Goal: Task Accomplishment & Management: Use online tool/utility

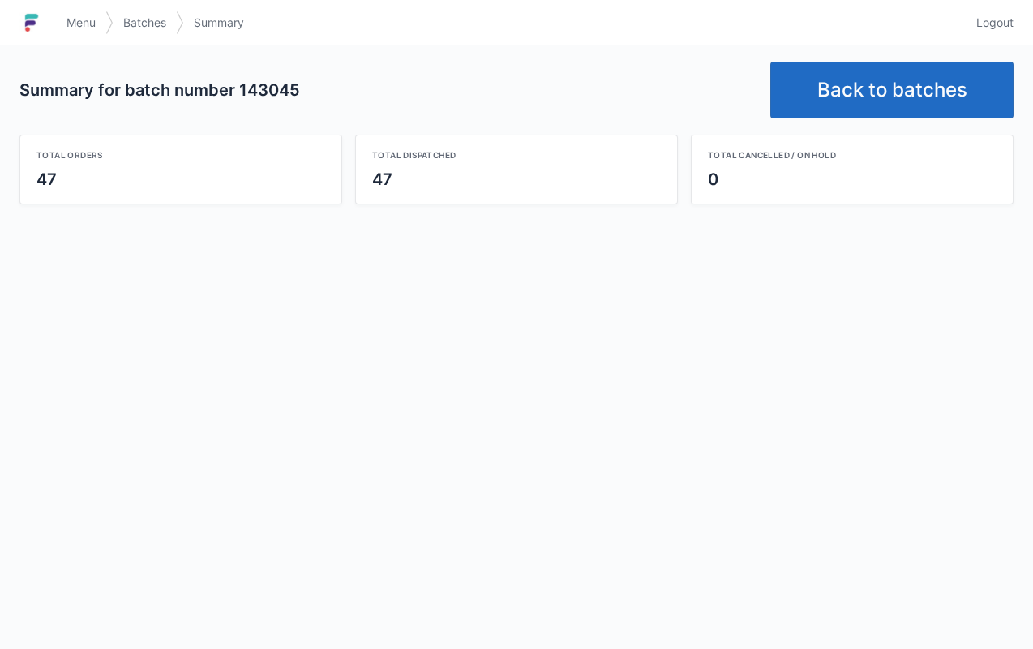
click at [951, 89] on link "Back to batches" at bounding box center [892, 90] width 243 height 57
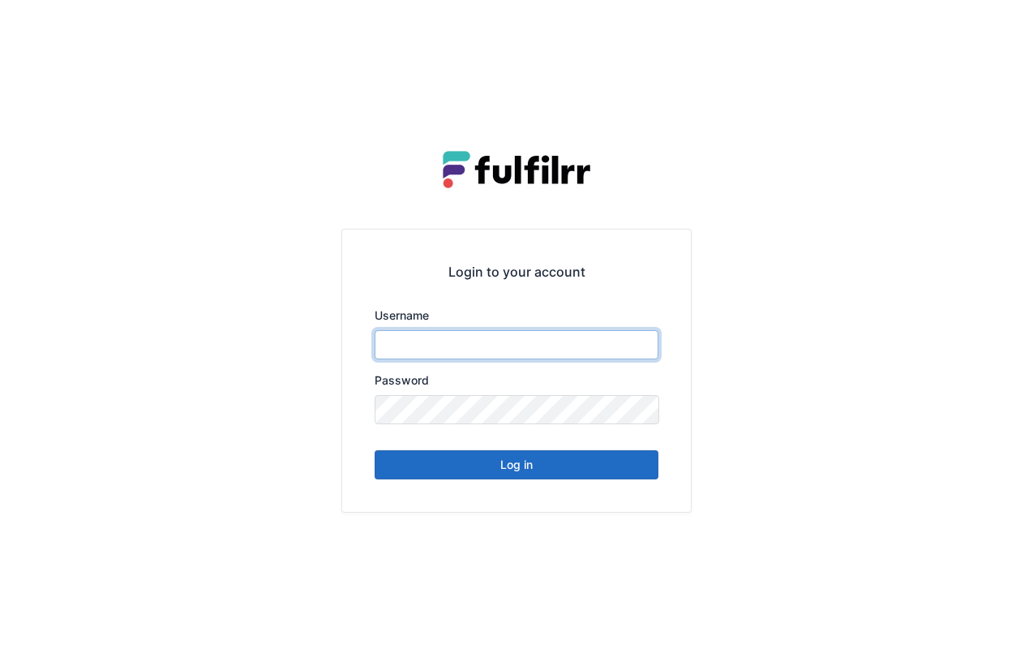
type input "*******"
click at [601, 467] on button "Log in" at bounding box center [517, 464] width 284 height 29
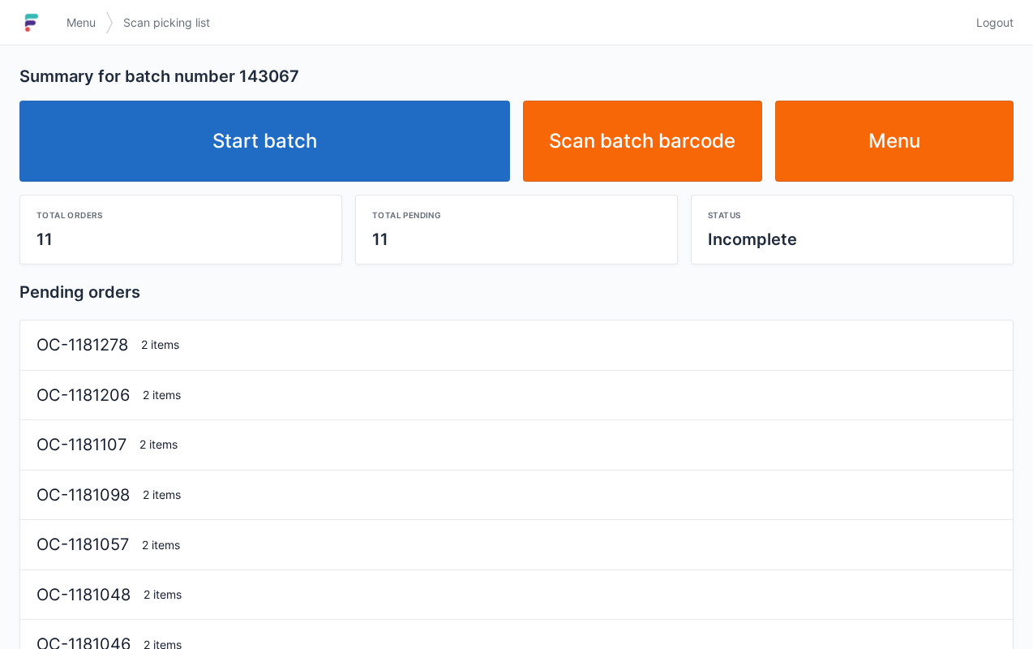
click at [322, 133] on link "Start batch" at bounding box center [264, 141] width 491 height 81
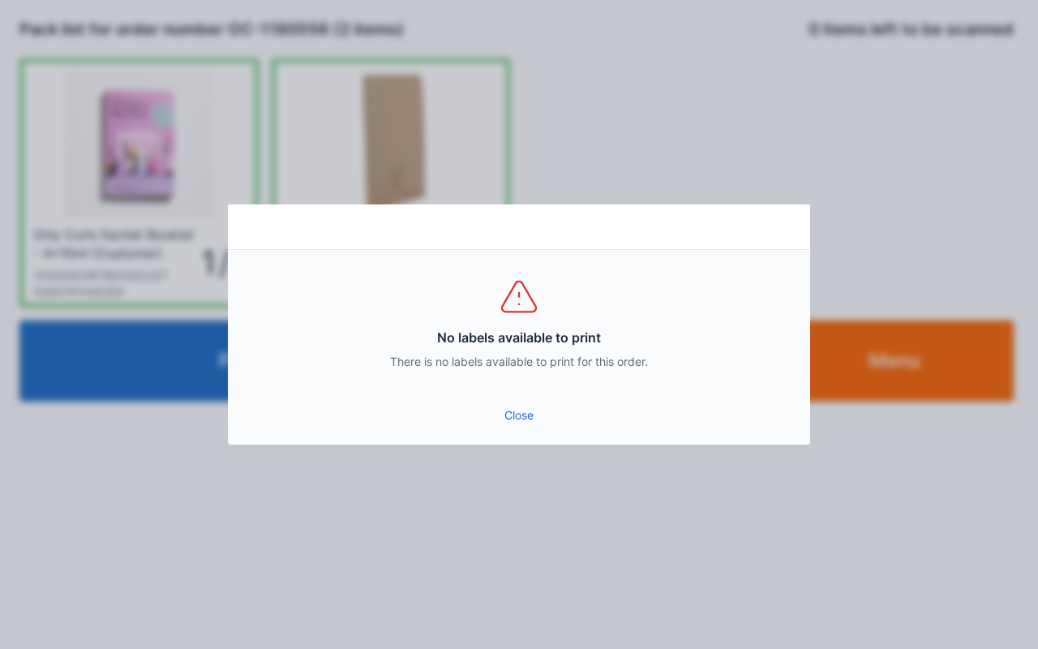
click at [517, 411] on link "Close" at bounding box center [519, 415] width 556 height 29
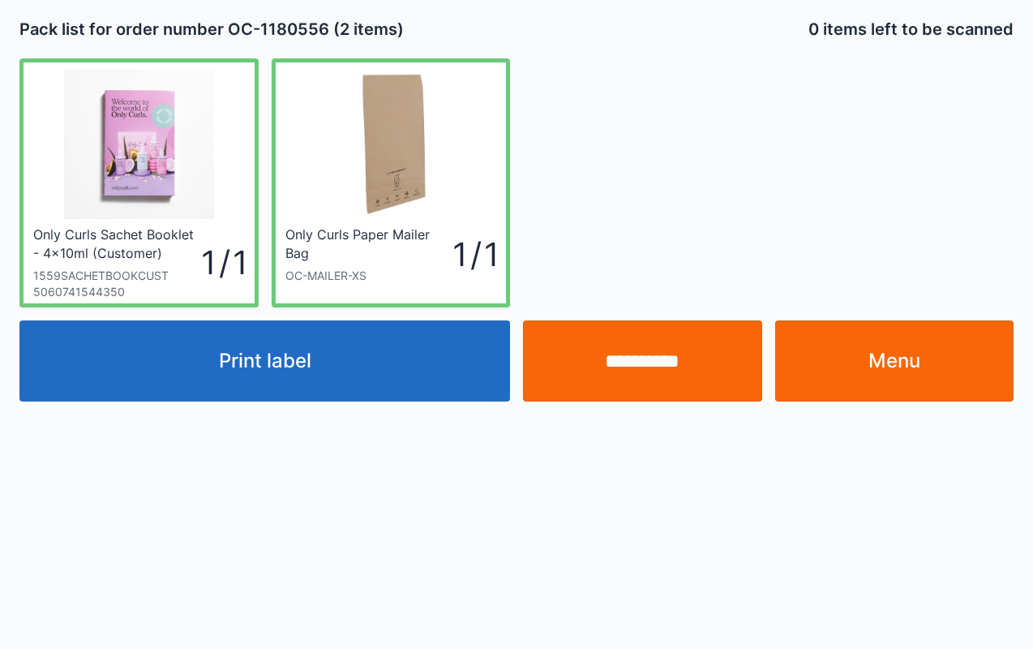
click at [646, 368] on input "**********" at bounding box center [642, 360] width 239 height 81
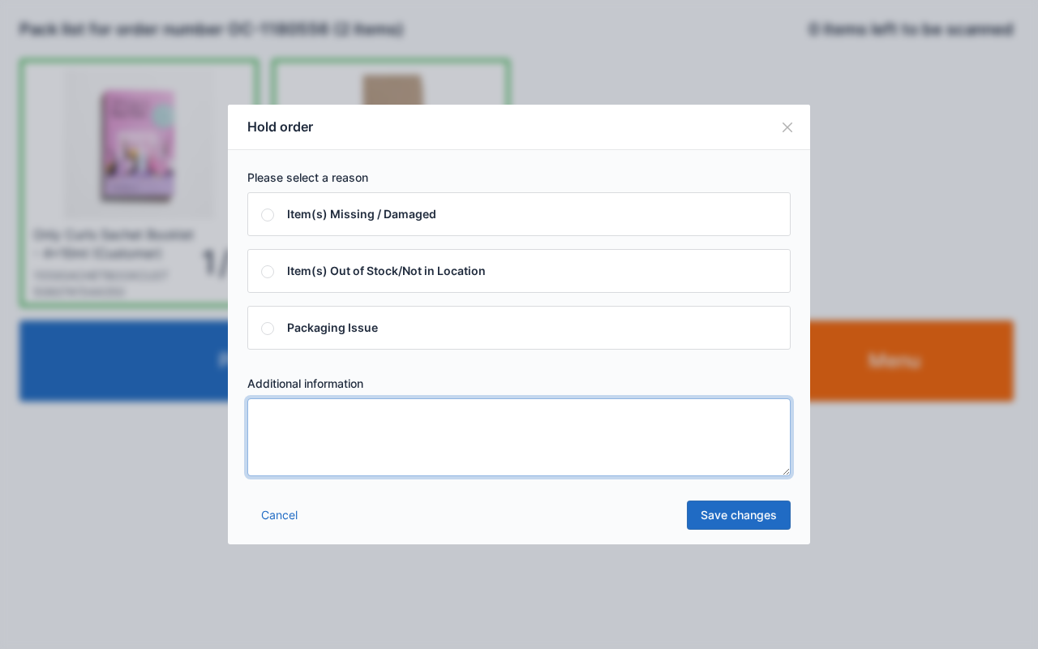
click at [460, 420] on textarea at bounding box center [518, 437] width 543 height 78
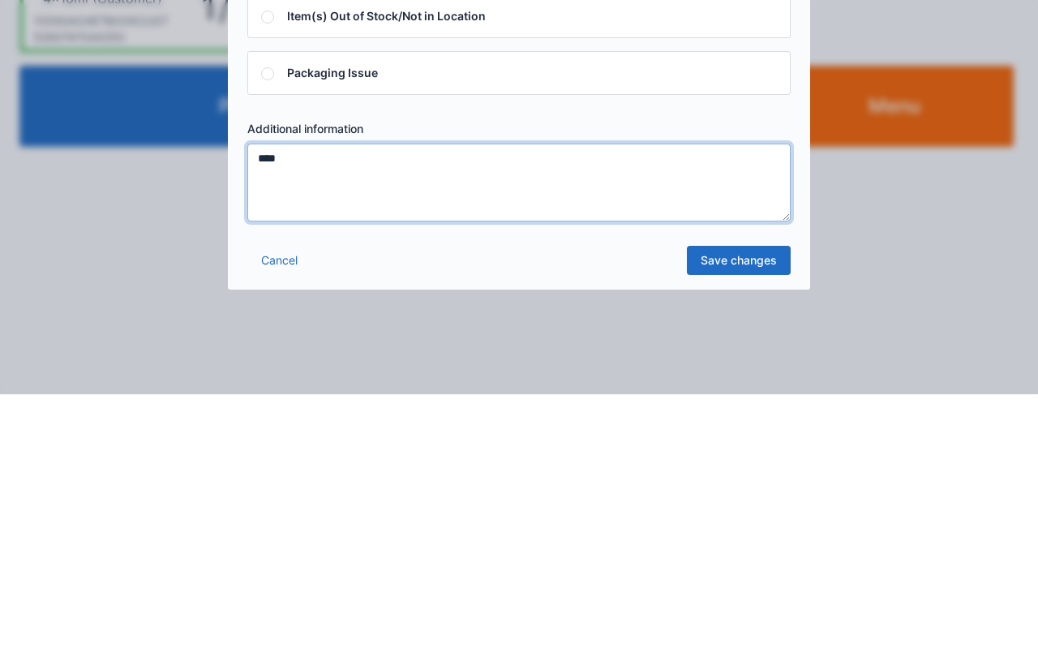
type textarea "****"
click at [744, 514] on link "Save changes" at bounding box center [739, 514] width 104 height 29
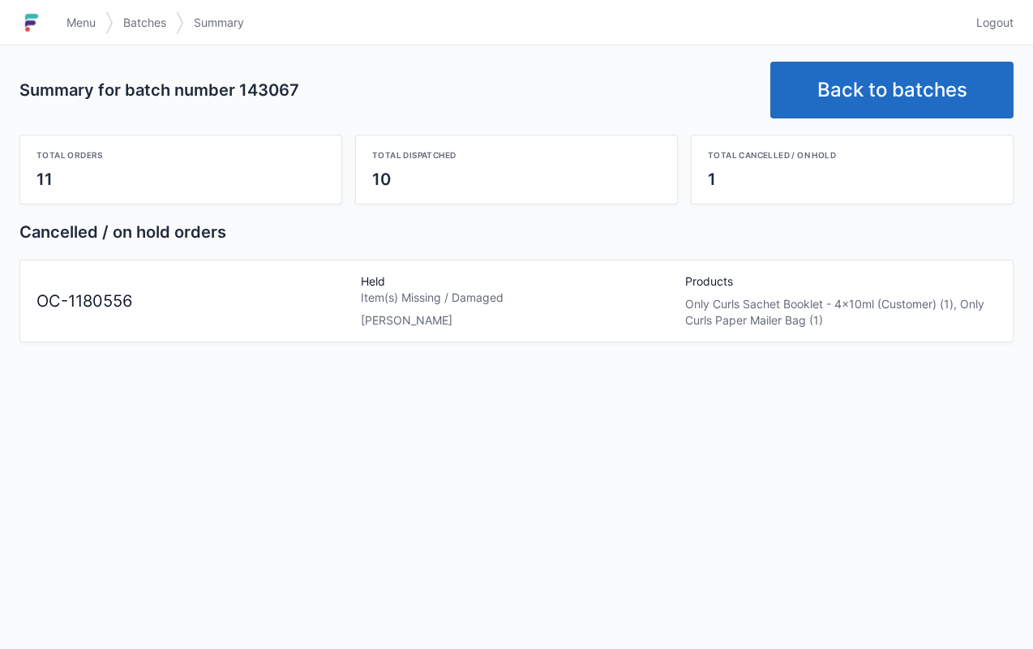
click at [73, 13] on link "Menu" at bounding box center [81, 22] width 49 height 29
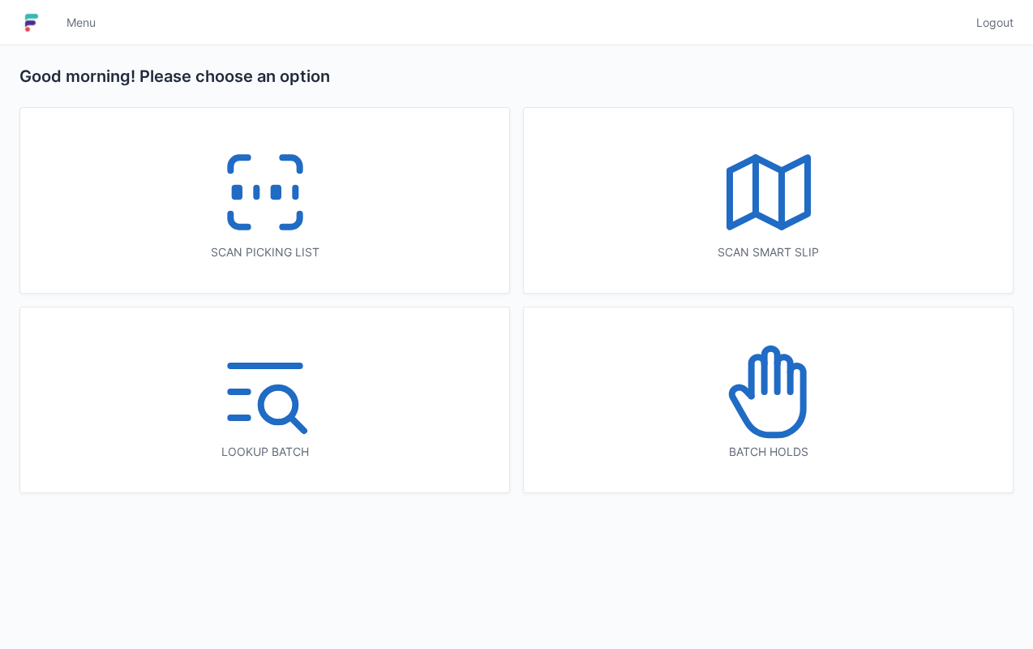
click at [744, 371] on icon at bounding box center [769, 392] width 104 height 104
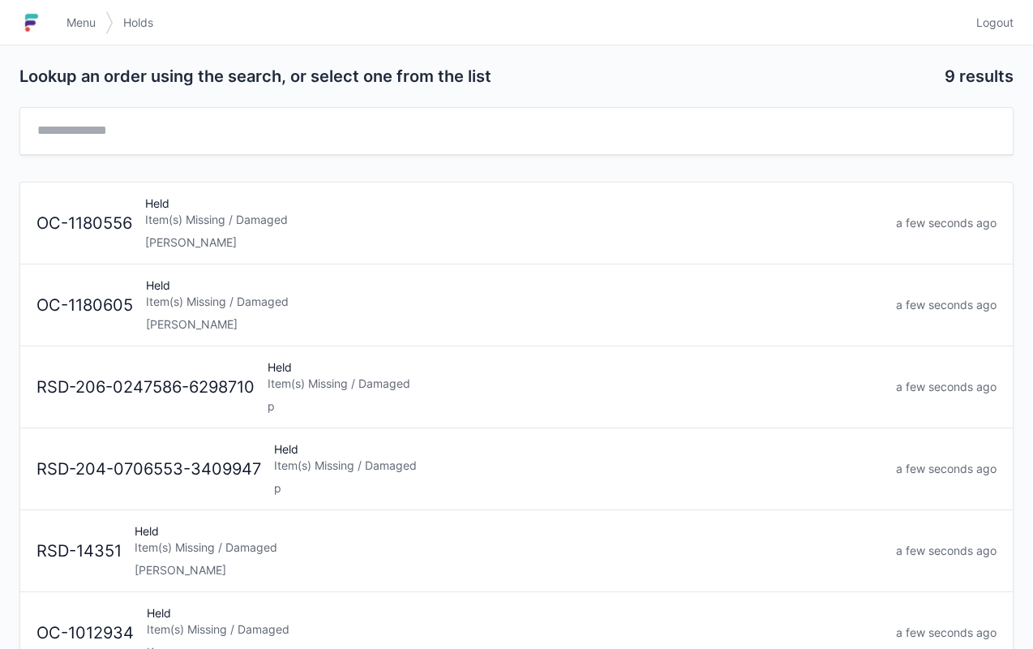
click at [496, 225] on div "Item(s) Missing / Damaged" at bounding box center [514, 220] width 738 height 16
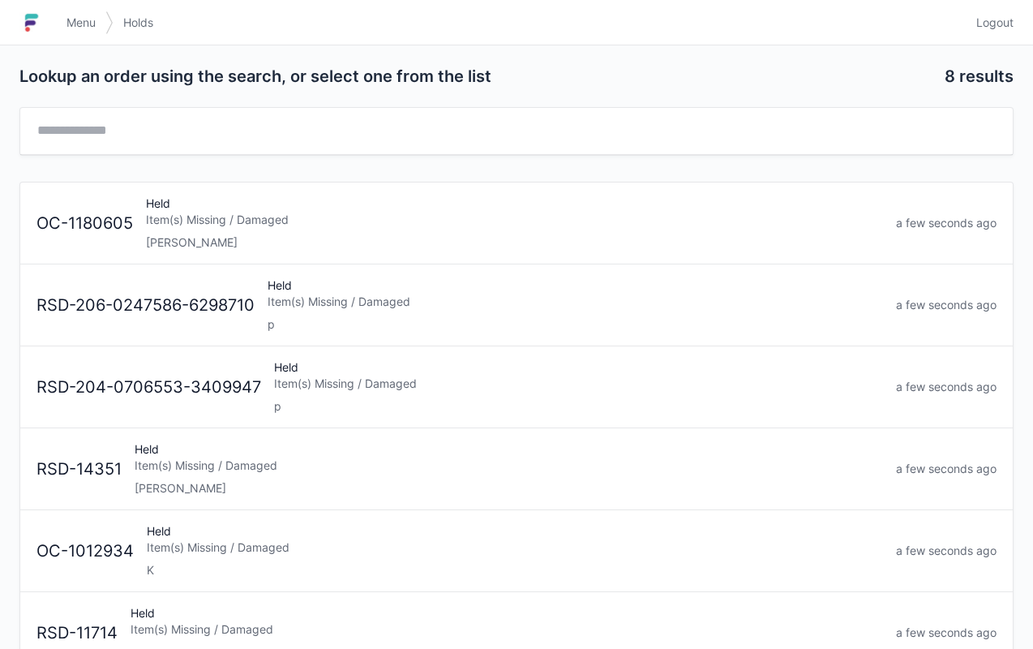
click at [303, 214] on div "Item(s) Missing / Damaged" at bounding box center [514, 220] width 737 height 16
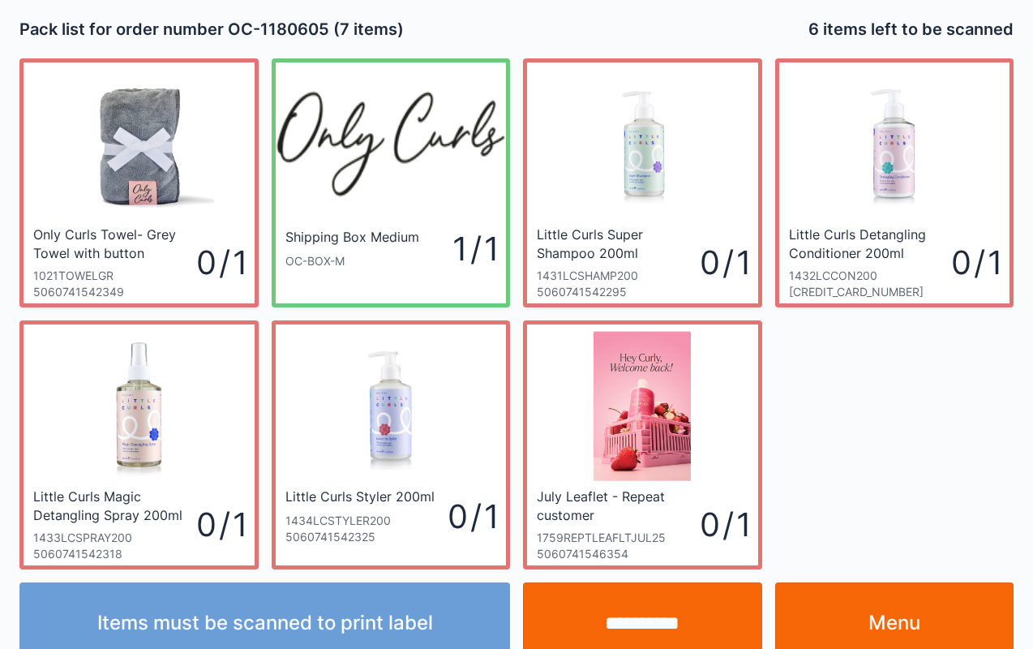
click at [946, 608] on link "Menu" at bounding box center [894, 622] width 239 height 81
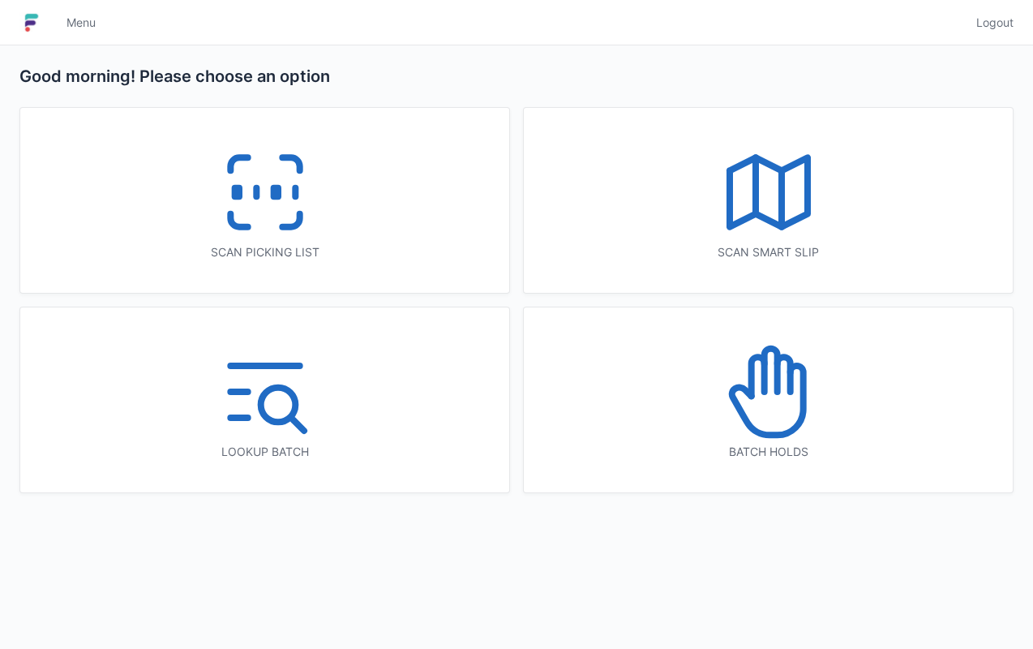
click at [282, 227] on icon at bounding box center [290, 220] width 17 height 13
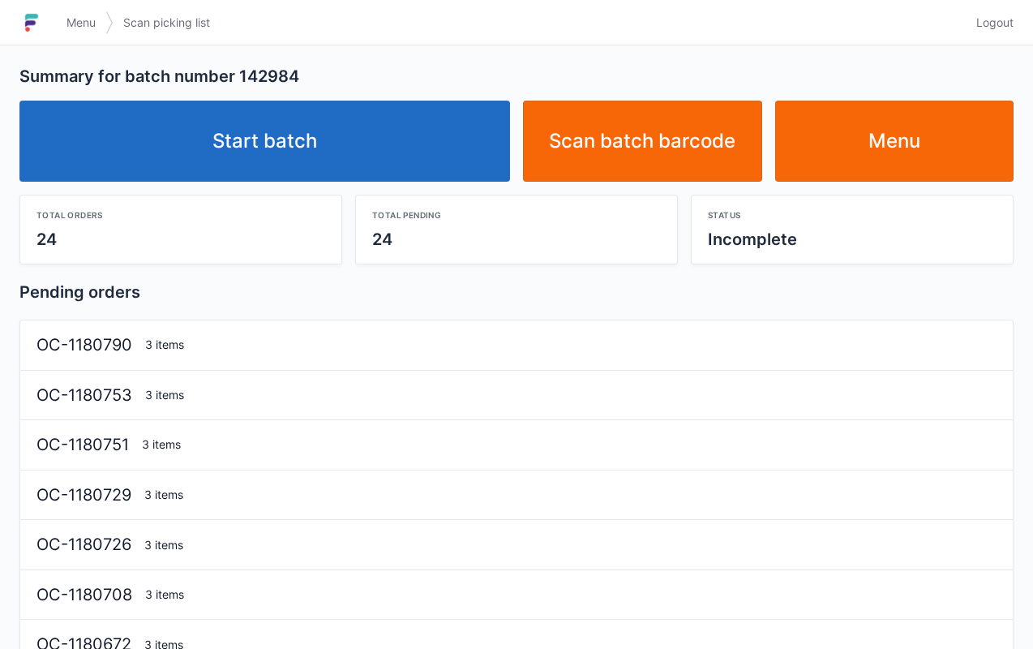
click at [419, 152] on link "Start batch" at bounding box center [264, 141] width 491 height 81
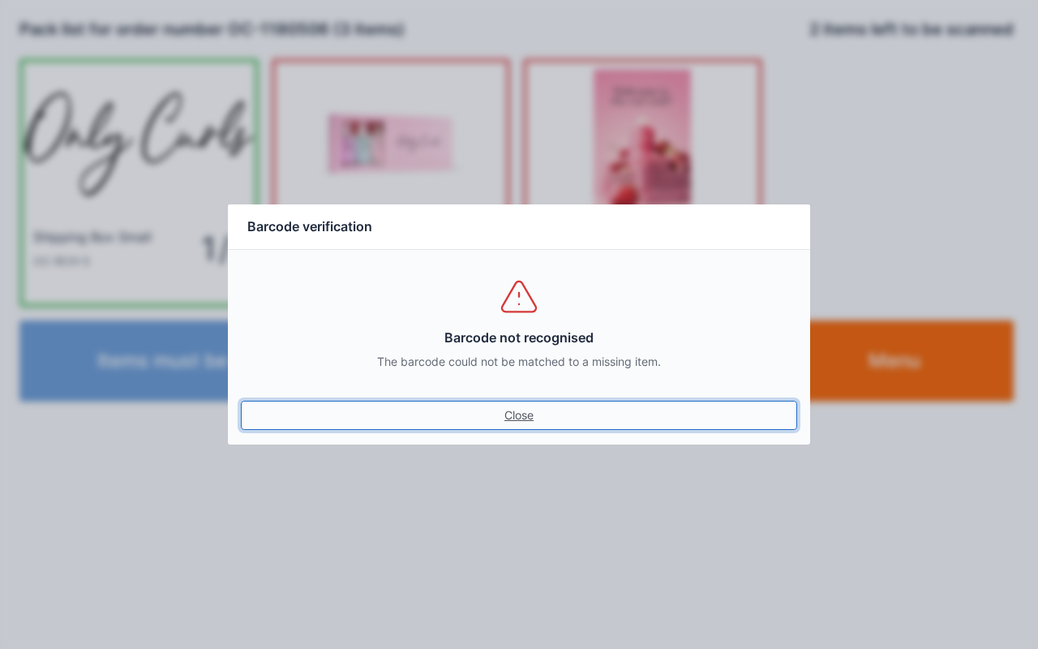
click at [545, 425] on link "Close" at bounding box center [519, 415] width 556 height 29
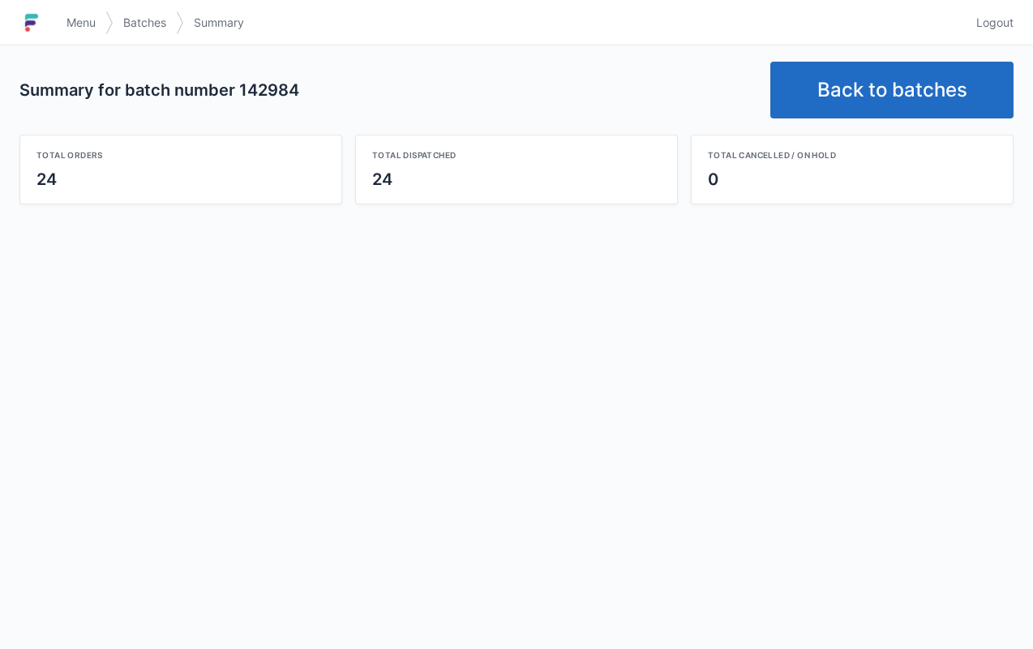
click at [850, 91] on link "Back to batches" at bounding box center [892, 90] width 243 height 57
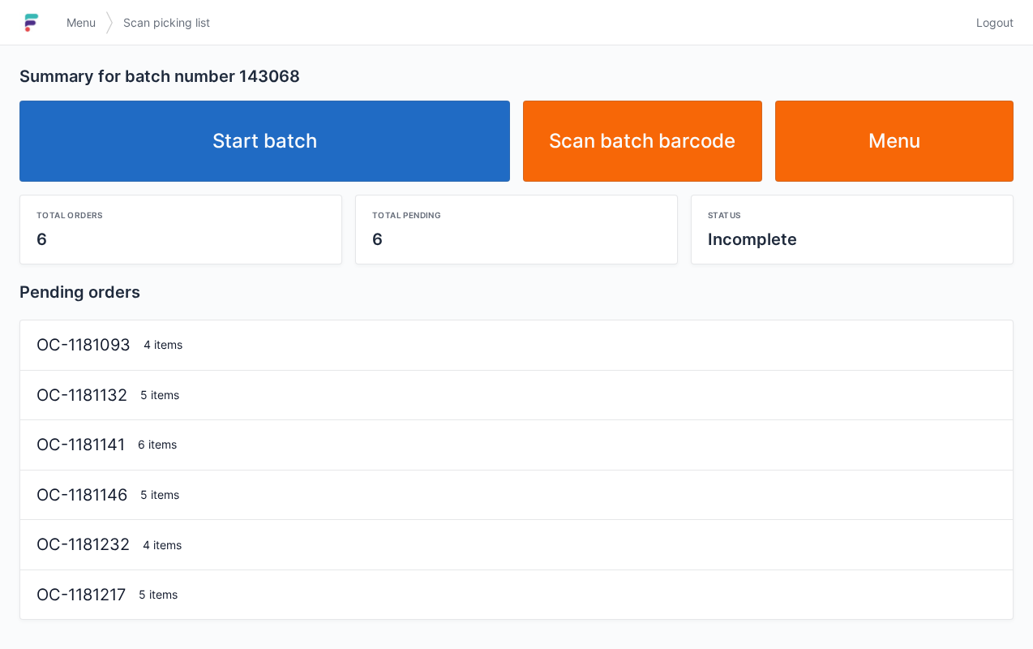
click at [371, 143] on link "Start batch" at bounding box center [264, 141] width 491 height 81
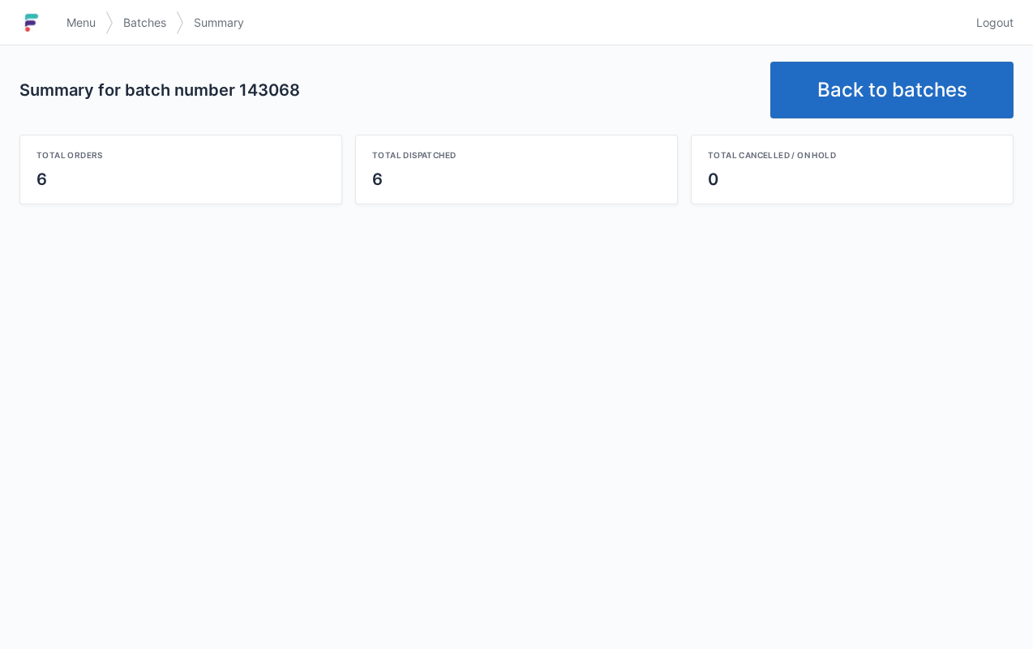
click at [878, 75] on link "Back to batches" at bounding box center [892, 90] width 243 height 57
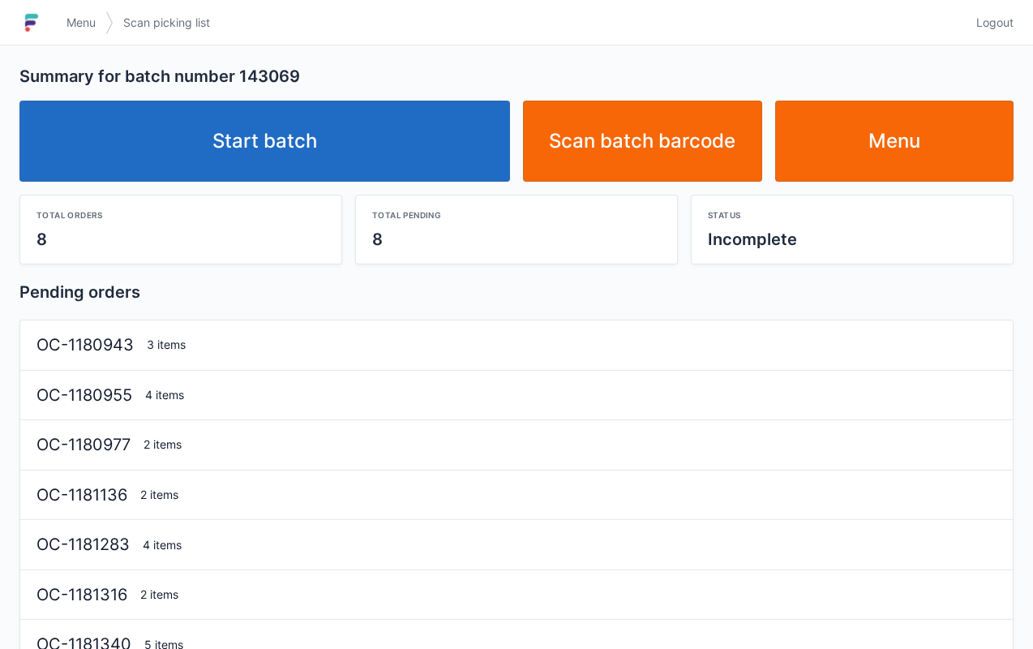
click at [393, 122] on link "Start batch" at bounding box center [264, 141] width 491 height 81
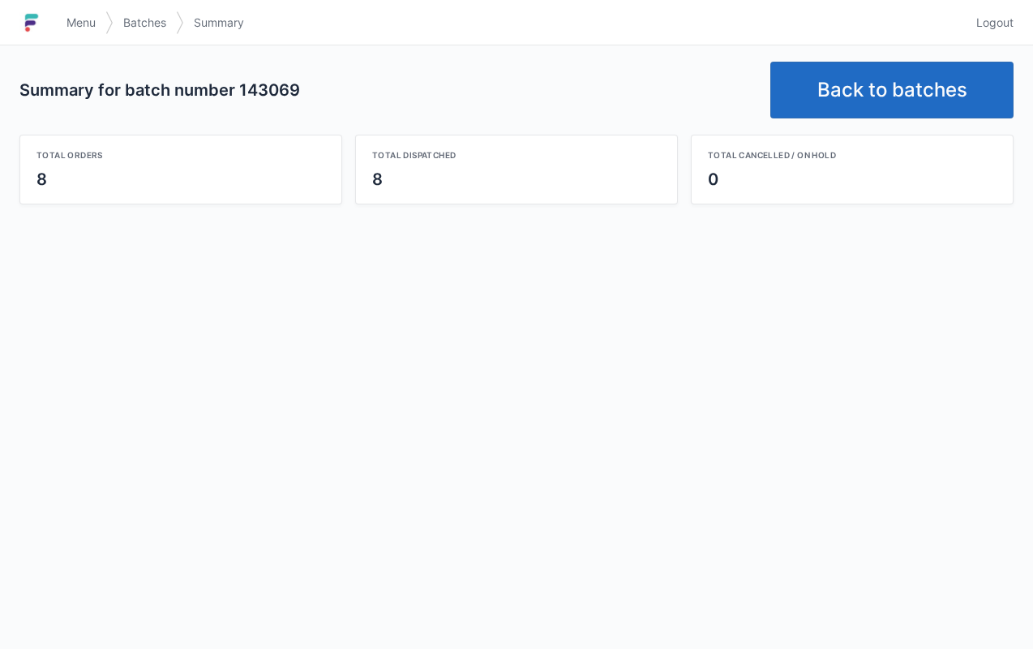
click at [845, 83] on link "Back to batches" at bounding box center [892, 90] width 243 height 57
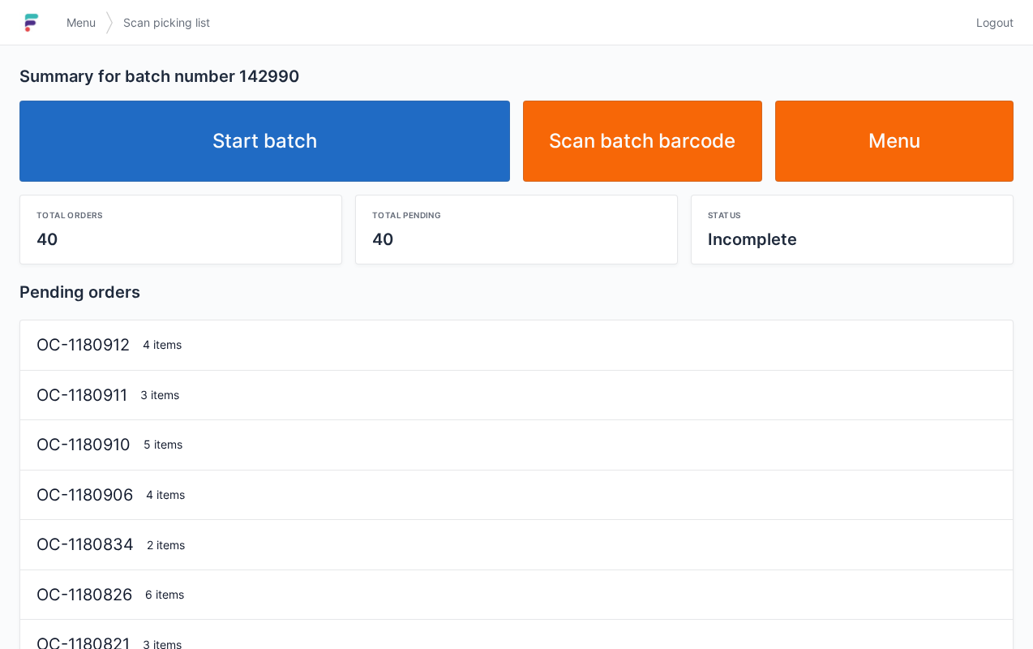
click at [380, 142] on link "Start batch" at bounding box center [264, 141] width 491 height 81
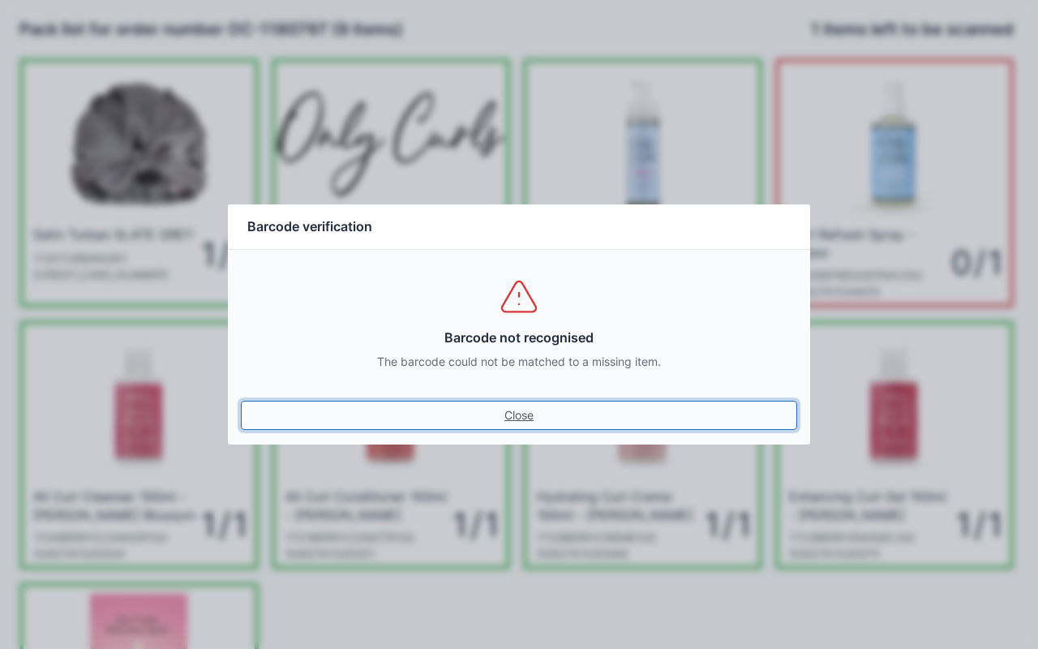
click at [526, 410] on link "Close" at bounding box center [519, 415] width 556 height 29
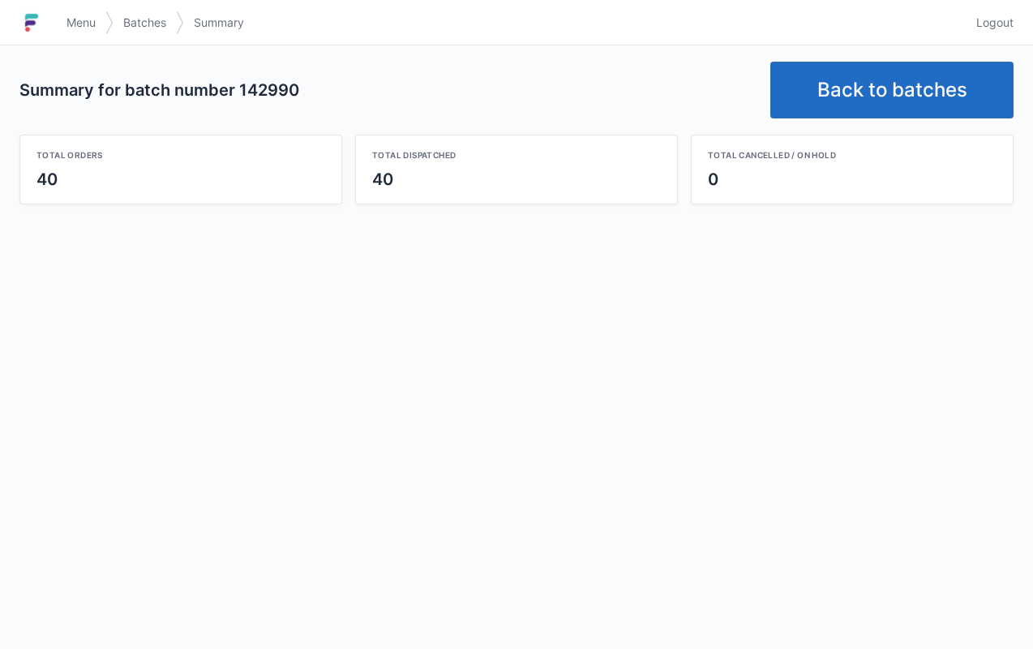
click at [917, 93] on link "Back to batches" at bounding box center [892, 90] width 243 height 57
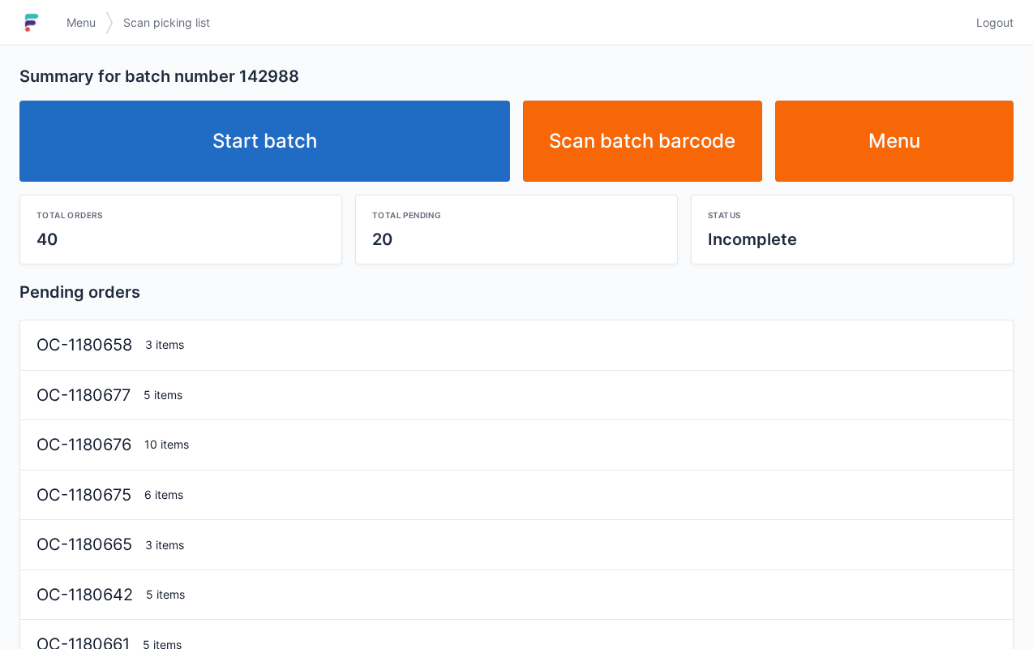
click at [346, 146] on link "Start batch" at bounding box center [264, 141] width 491 height 81
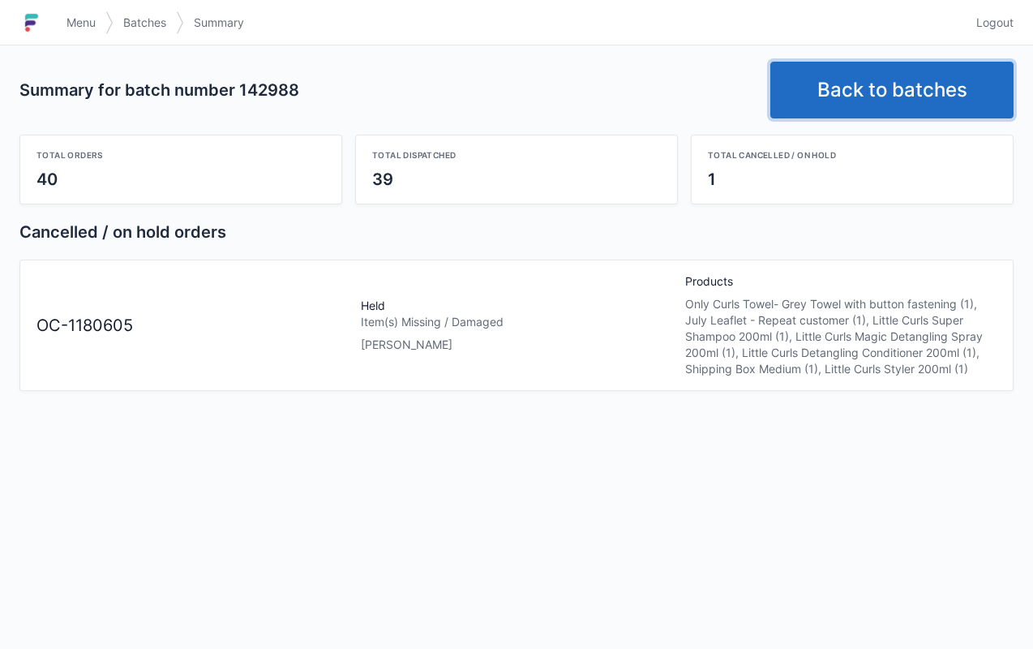
click at [900, 75] on link "Back to batches" at bounding box center [892, 90] width 243 height 57
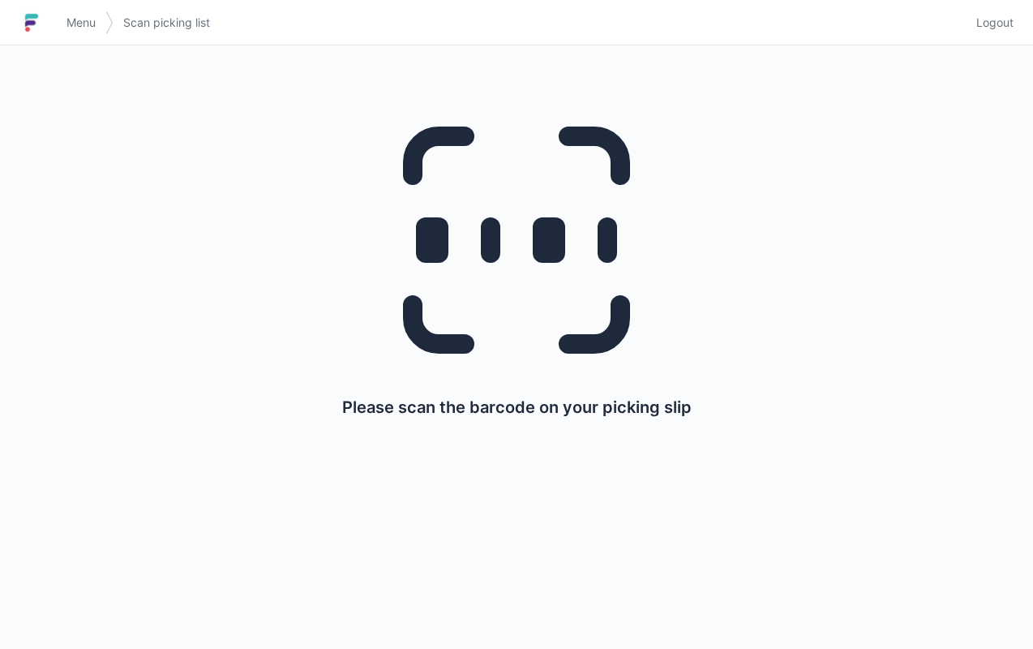
click at [88, 13] on link "Menu" at bounding box center [81, 22] width 49 height 29
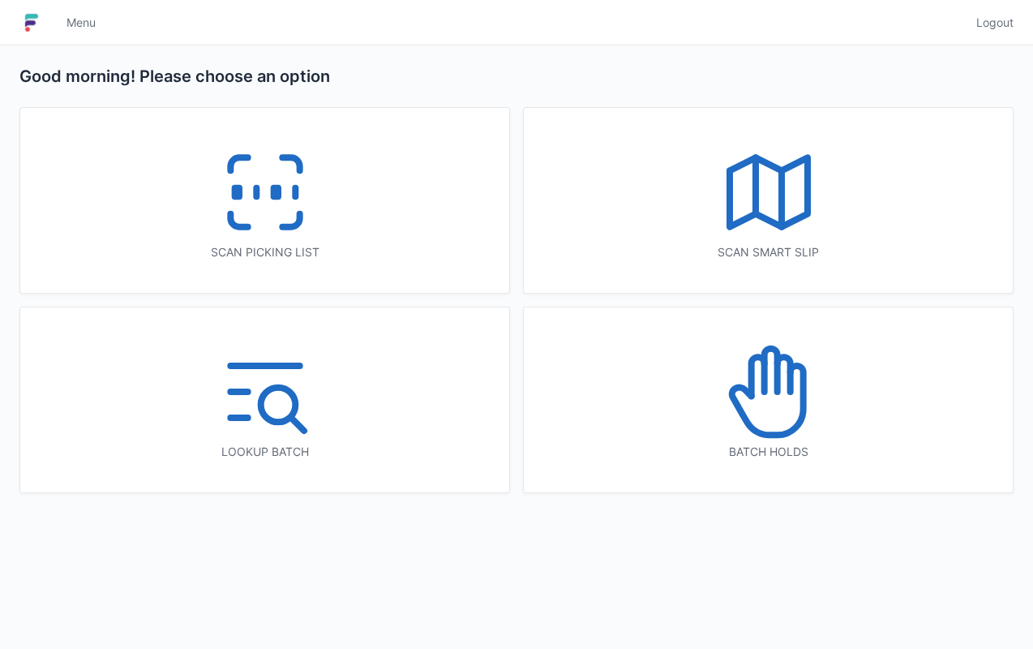
click at [733, 436] on icon at bounding box center [769, 392] width 104 height 104
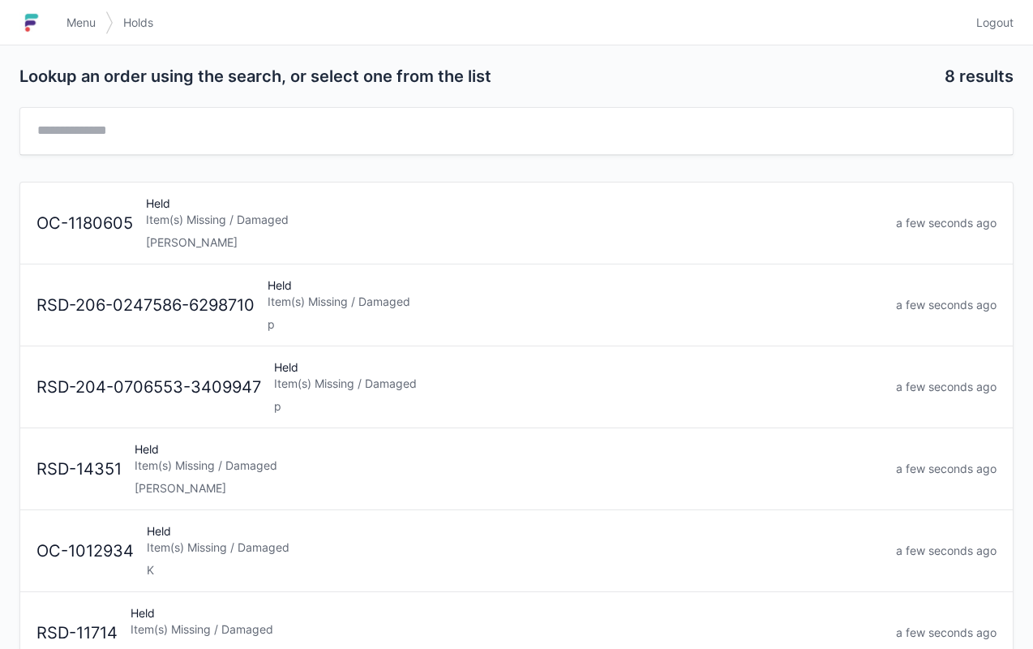
click at [528, 221] on div "Item(s) Missing / Damaged" at bounding box center [514, 220] width 737 height 16
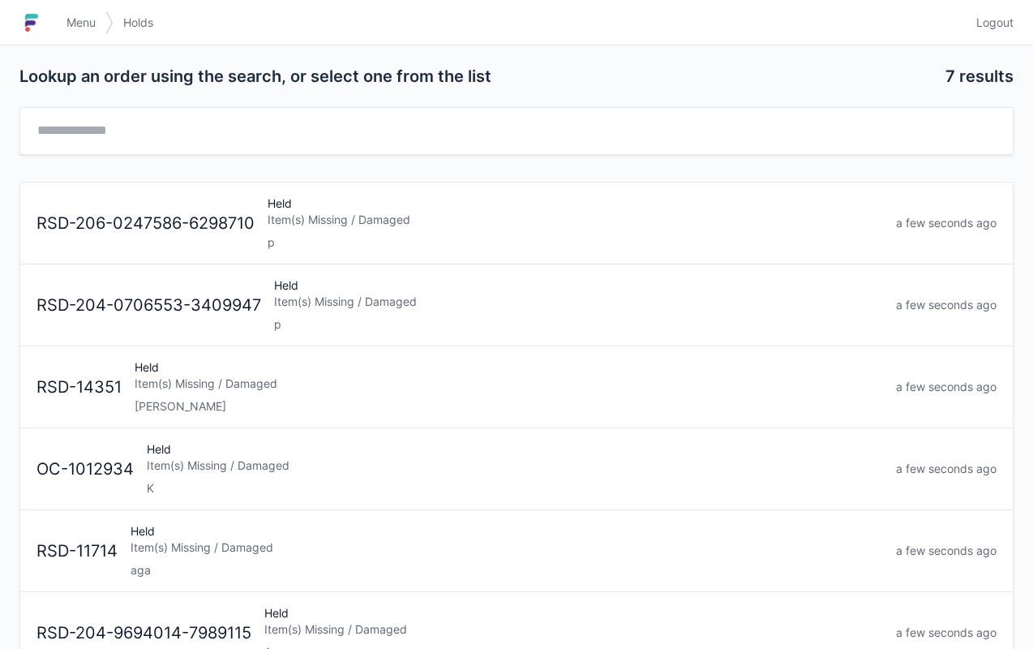
click at [433, 384] on div "Item(s) Missing / Damaged" at bounding box center [509, 384] width 749 height 16
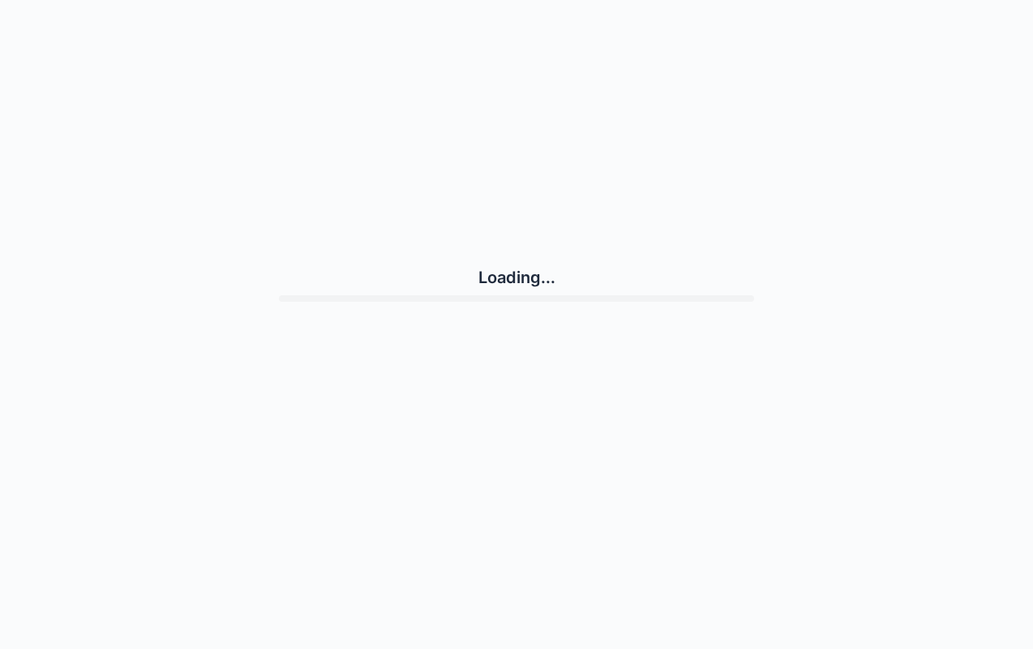
click at [583, 515] on div "Loading..." at bounding box center [516, 283] width 994 height 555
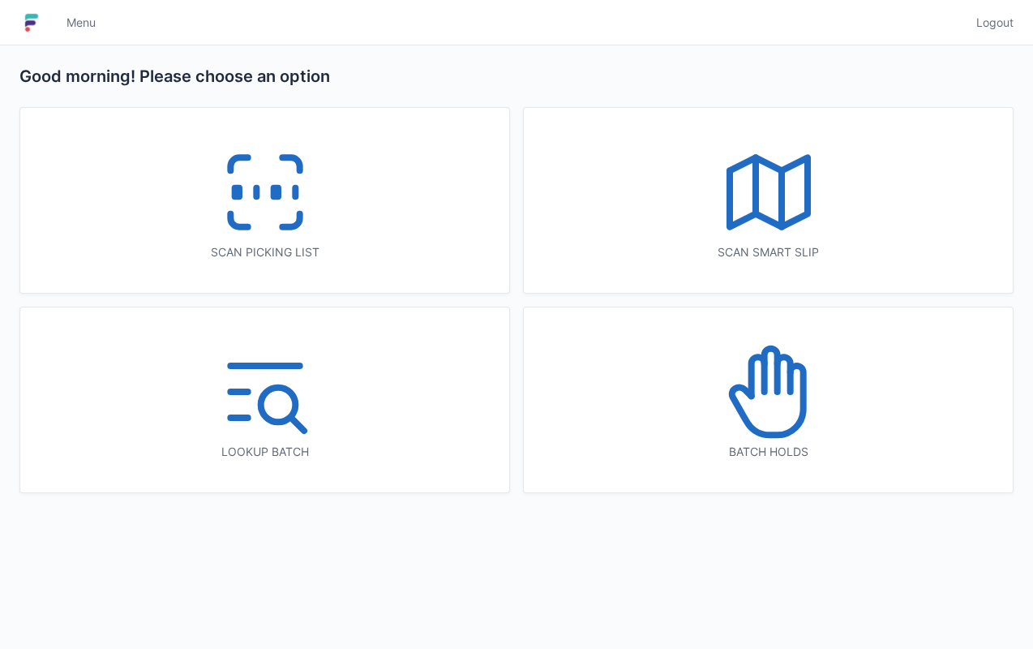
click at [376, 225] on div "Scan picking list" at bounding box center [264, 200] width 489 height 185
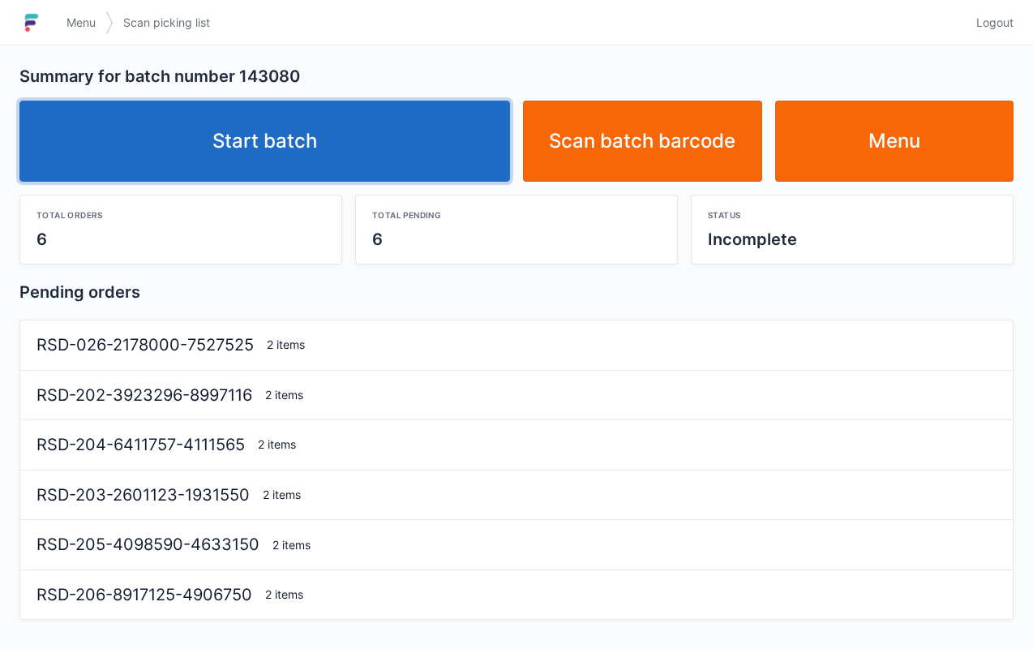
click at [404, 169] on link "Start batch" at bounding box center [264, 141] width 491 height 81
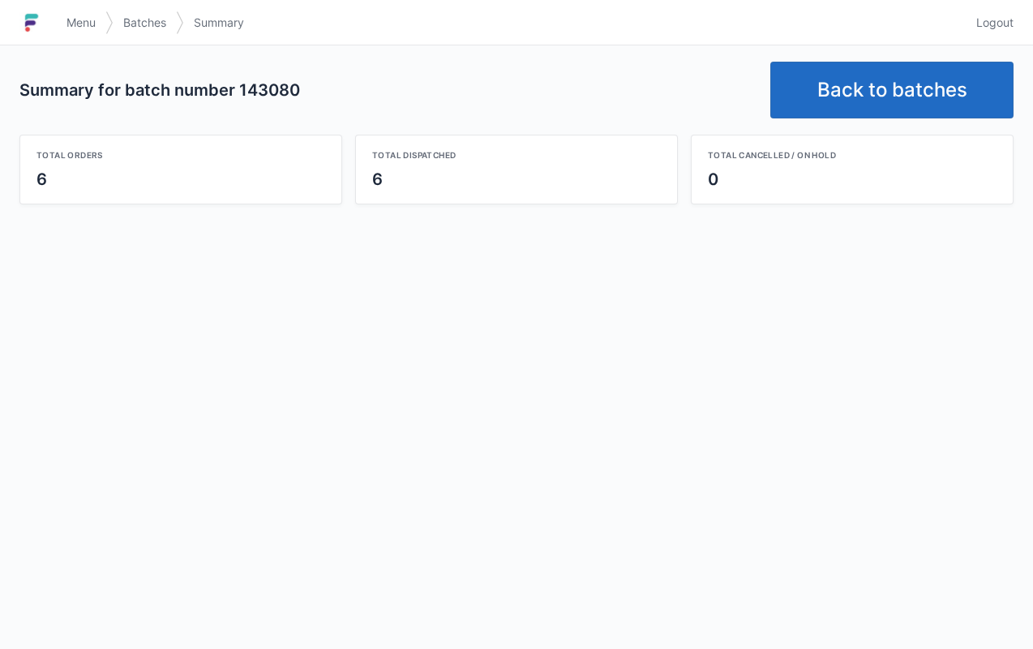
click at [800, 99] on link "Back to batches" at bounding box center [892, 90] width 243 height 57
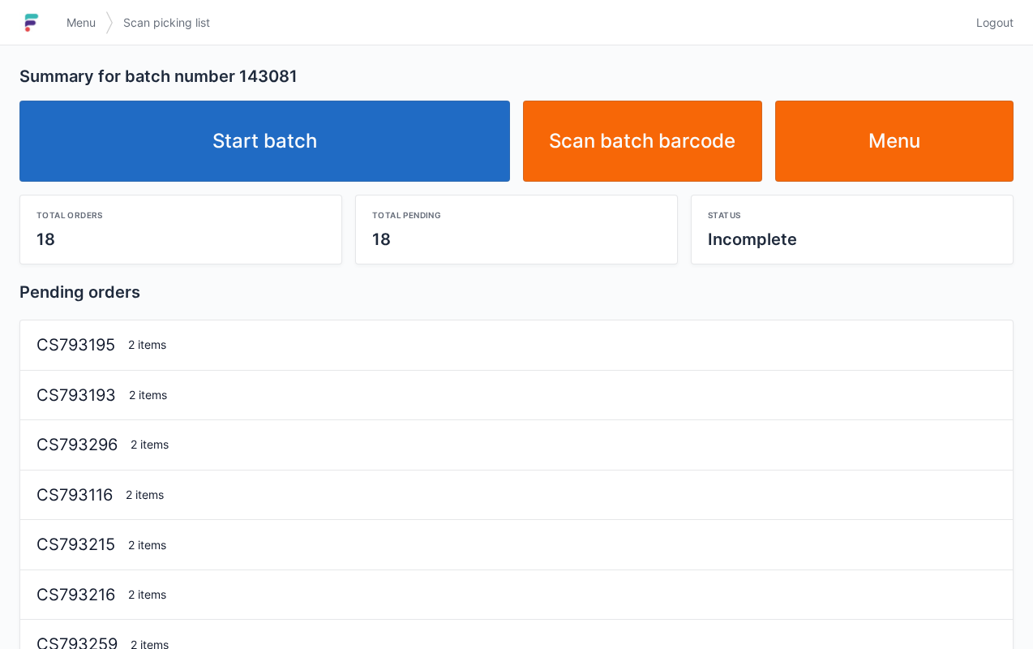
click at [389, 152] on link "Start batch" at bounding box center [264, 141] width 491 height 81
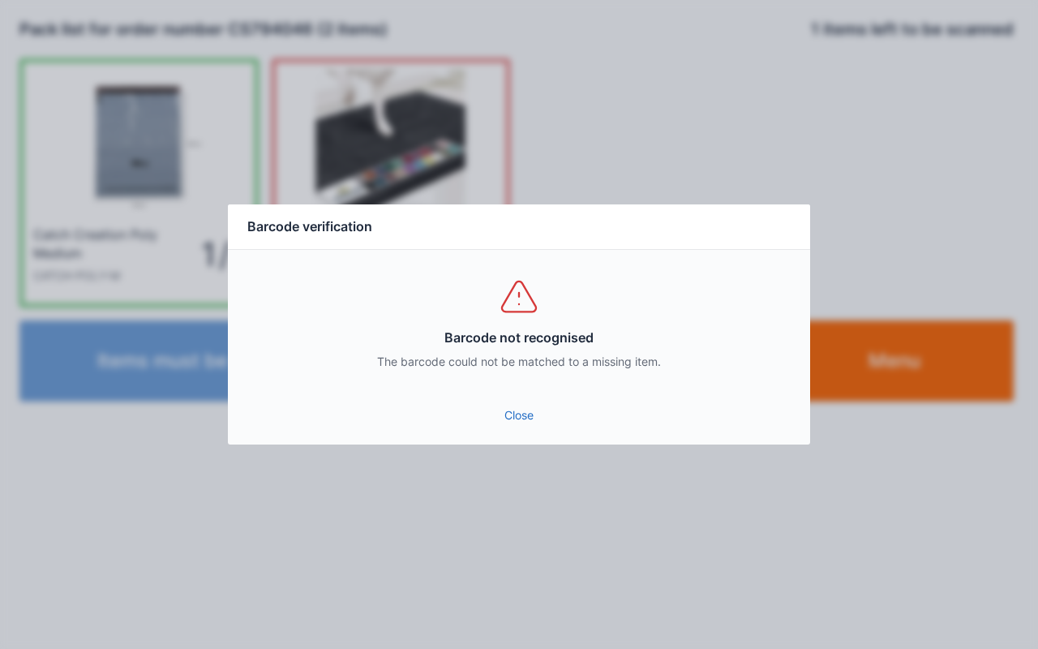
click at [537, 421] on link "Close" at bounding box center [519, 415] width 556 height 29
click at [515, 427] on link "Close" at bounding box center [519, 415] width 556 height 29
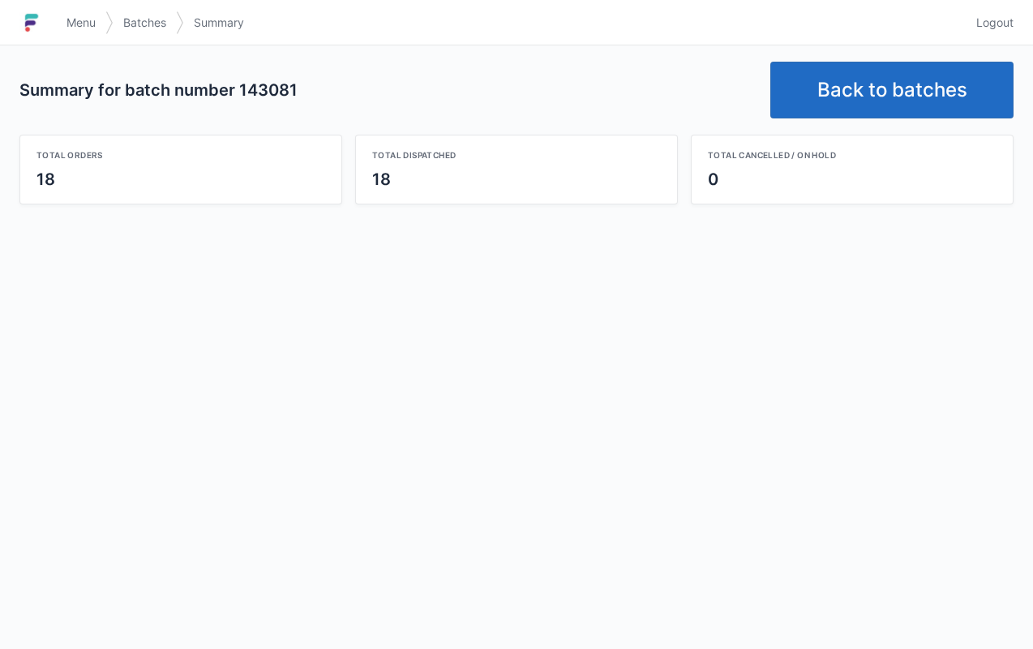
click at [868, 84] on link "Back to batches" at bounding box center [892, 90] width 243 height 57
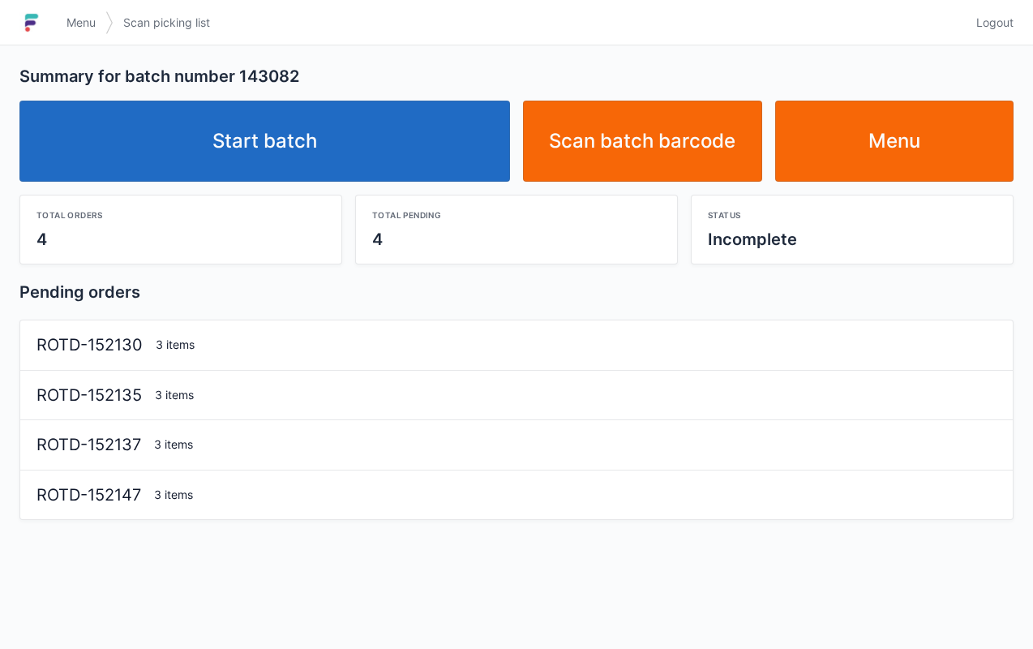
click at [414, 134] on link "Start batch" at bounding box center [264, 141] width 491 height 81
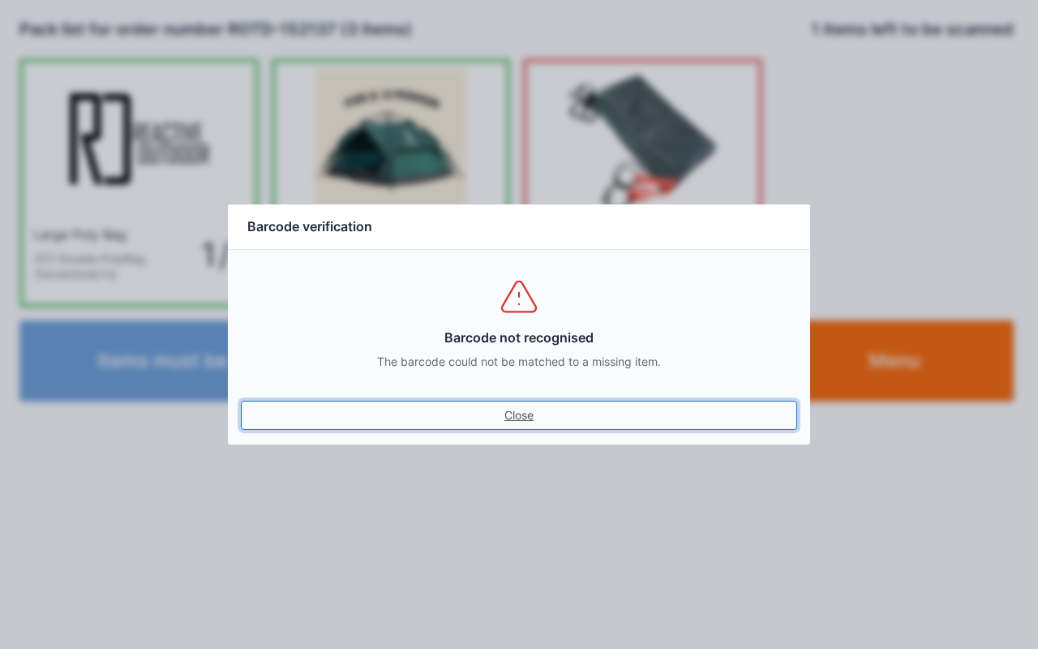
click at [538, 427] on link "Close" at bounding box center [519, 415] width 556 height 29
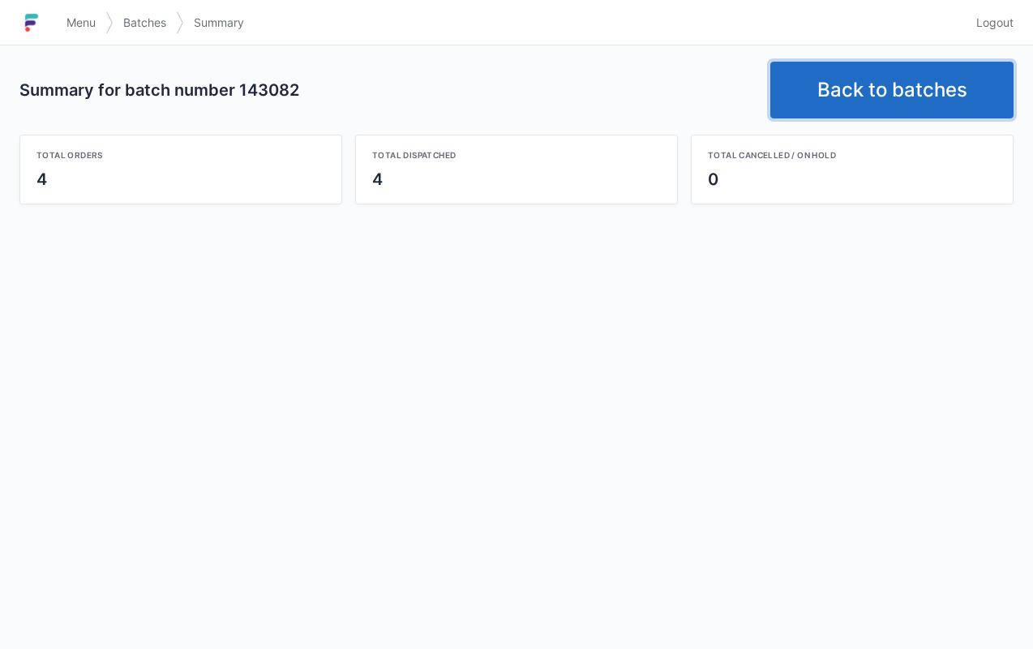
click at [860, 91] on link "Back to batches" at bounding box center [892, 90] width 243 height 57
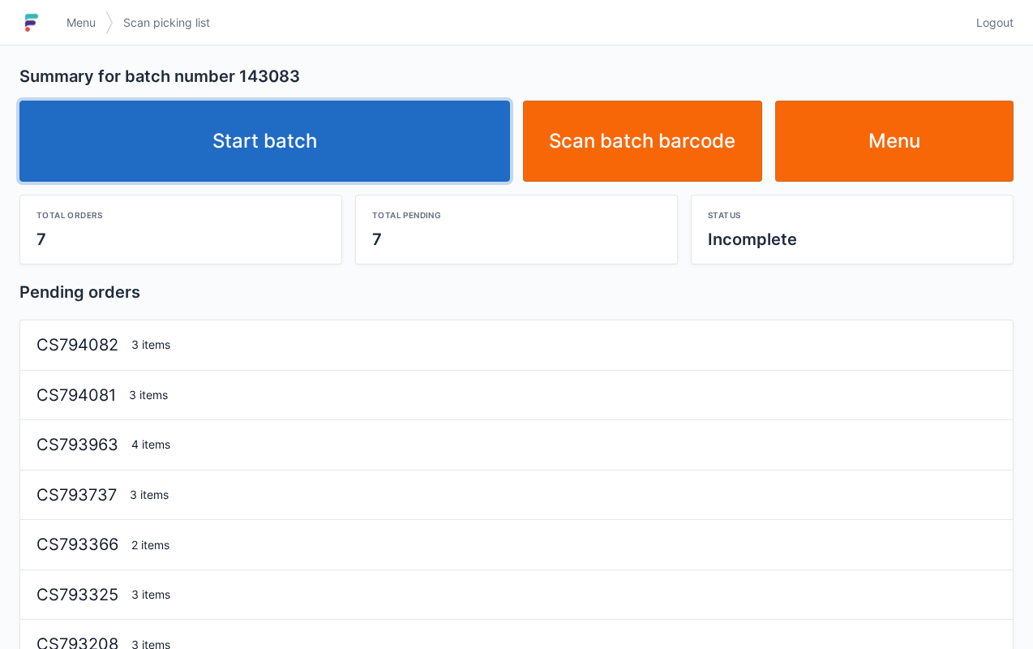
click at [384, 130] on link "Start batch" at bounding box center [264, 141] width 491 height 81
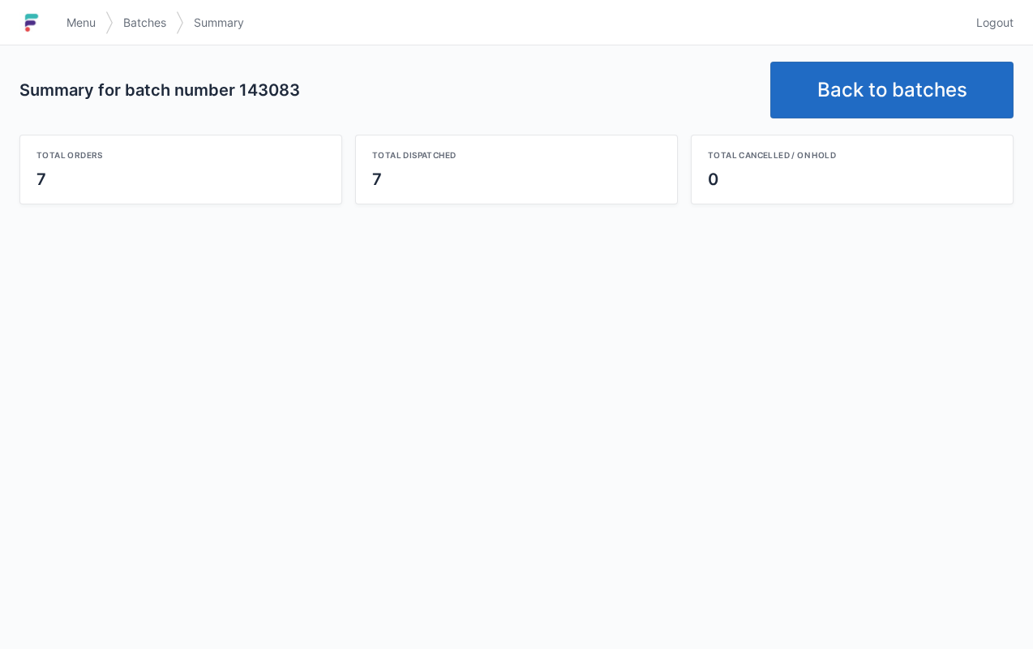
click at [870, 84] on link "Back to batches" at bounding box center [892, 90] width 243 height 57
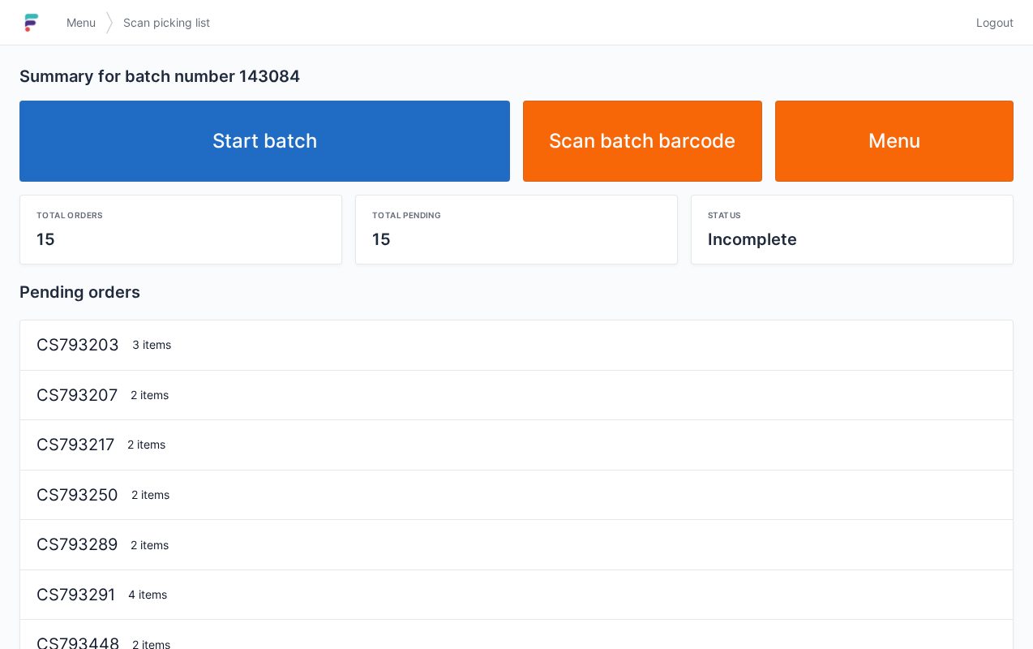
click at [422, 140] on link "Start batch" at bounding box center [264, 141] width 491 height 81
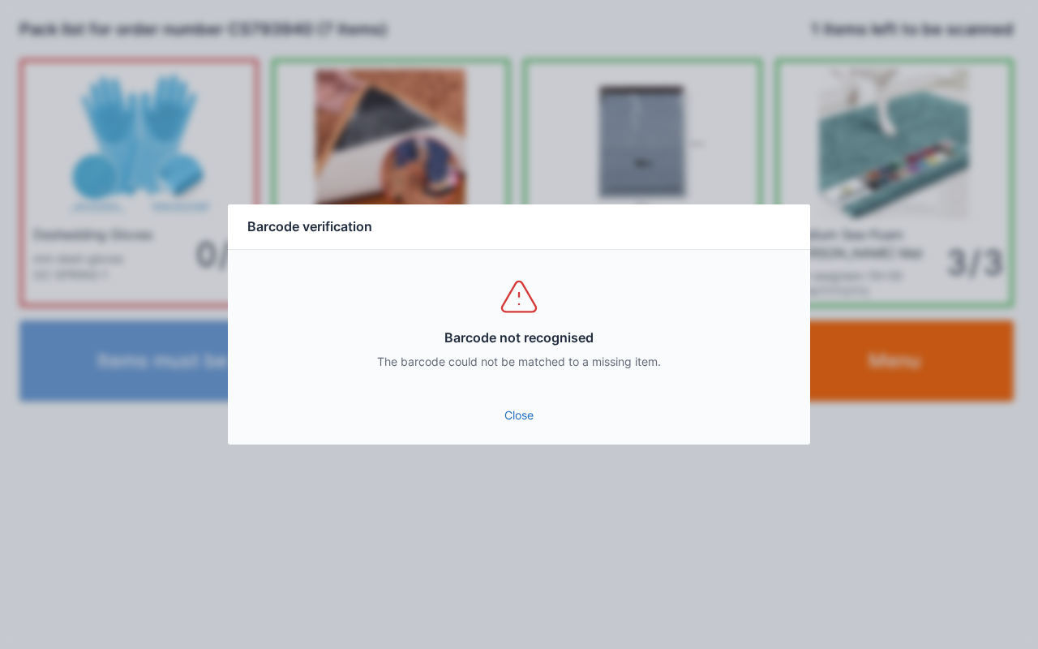
click at [533, 427] on link "Close" at bounding box center [519, 415] width 556 height 29
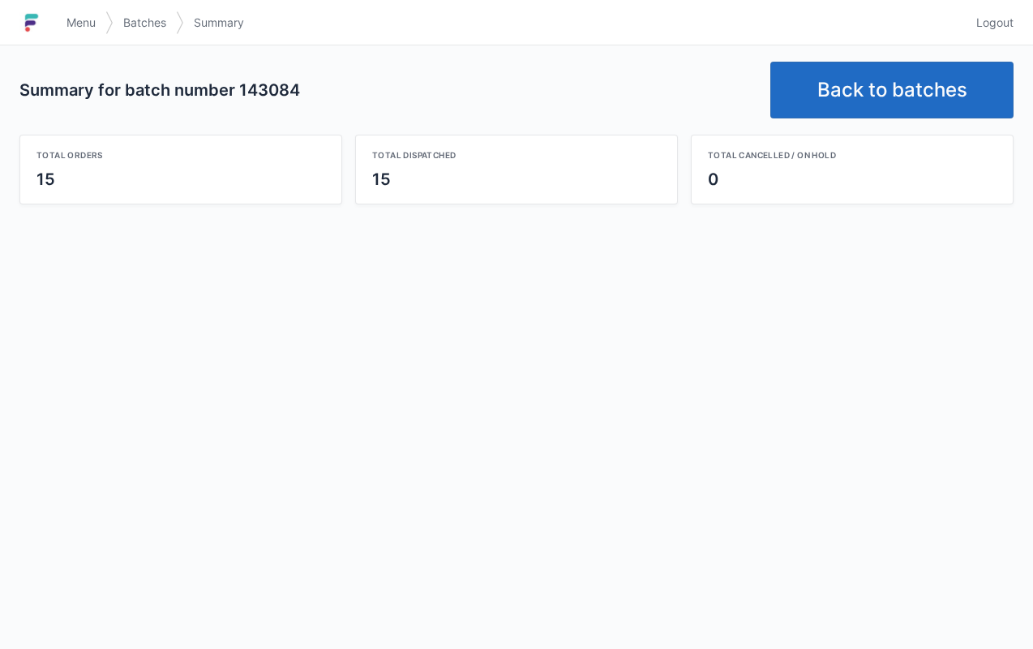
click at [860, 92] on link "Back to batches" at bounding box center [892, 90] width 243 height 57
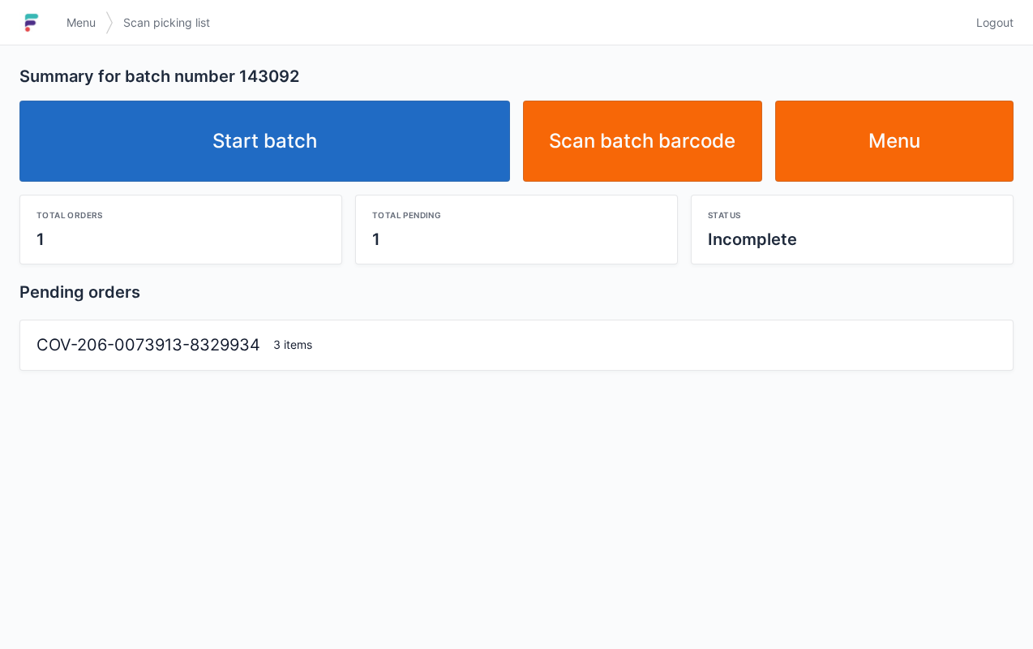
click at [317, 134] on link "Start batch" at bounding box center [264, 141] width 491 height 81
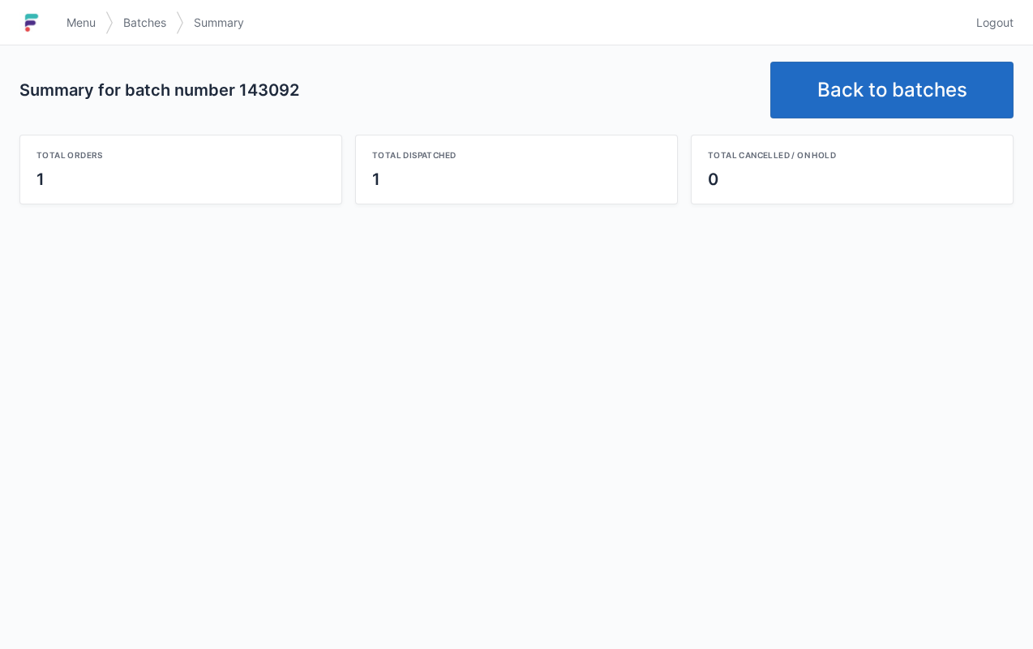
click at [874, 89] on link "Back to batches" at bounding box center [892, 90] width 243 height 57
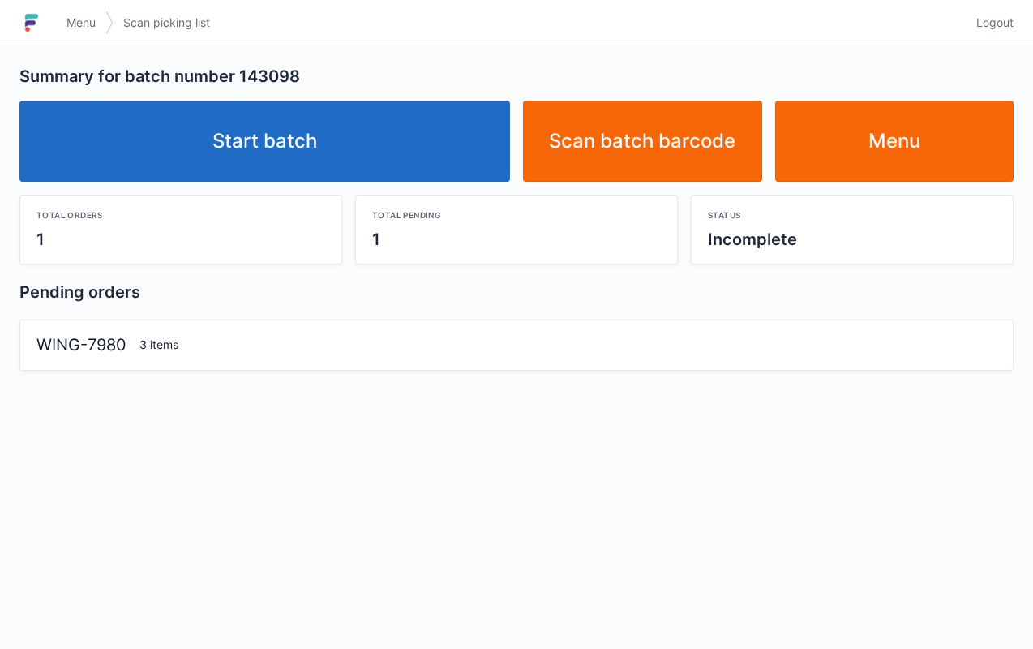
click at [435, 148] on link "Start batch" at bounding box center [264, 141] width 491 height 81
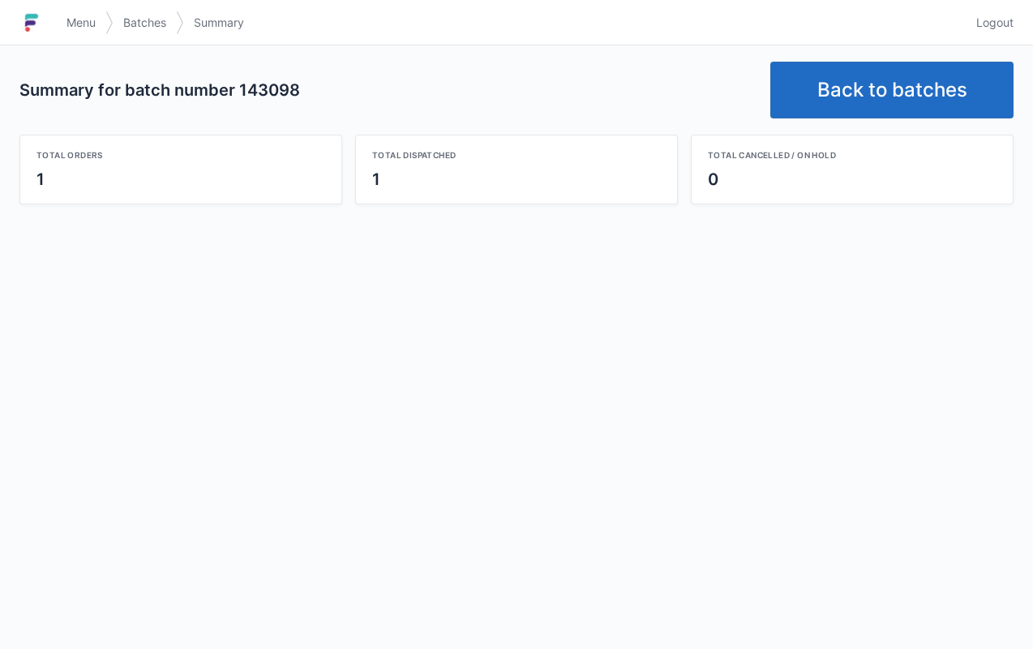
click at [852, 97] on link "Back to batches" at bounding box center [892, 90] width 243 height 57
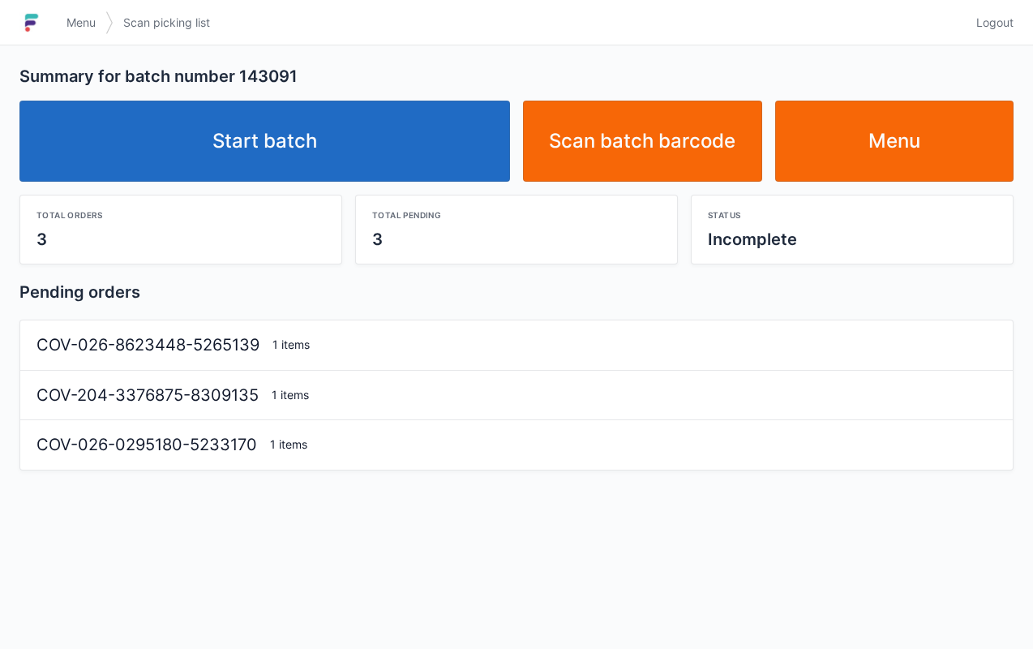
click at [412, 148] on link "Start batch" at bounding box center [264, 141] width 491 height 81
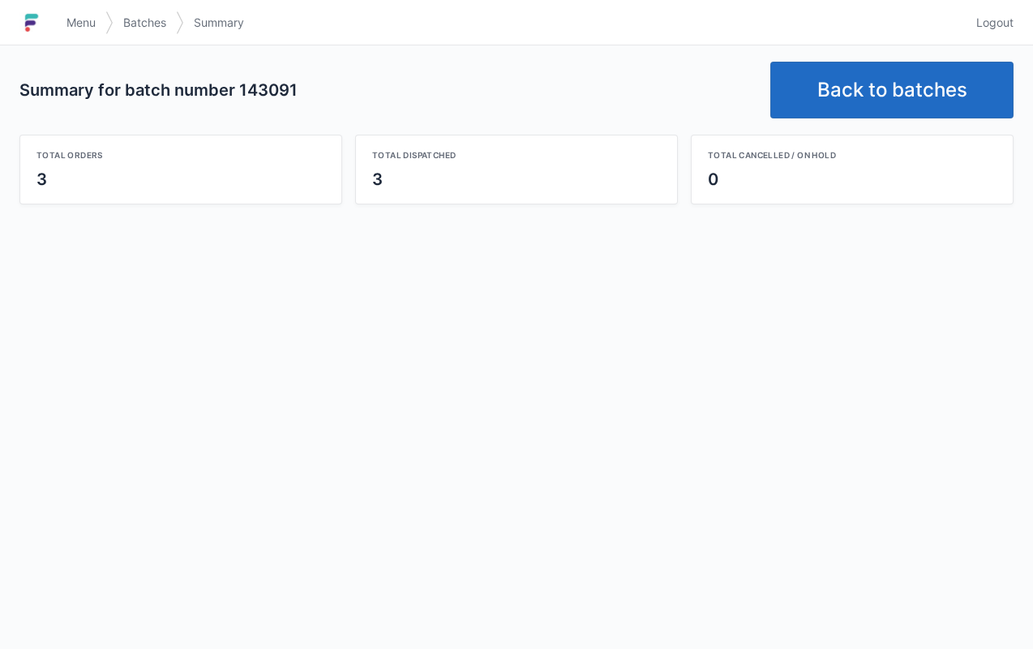
click at [881, 88] on link "Back to batches" at bounding box center [892, 90] width 243 height 57
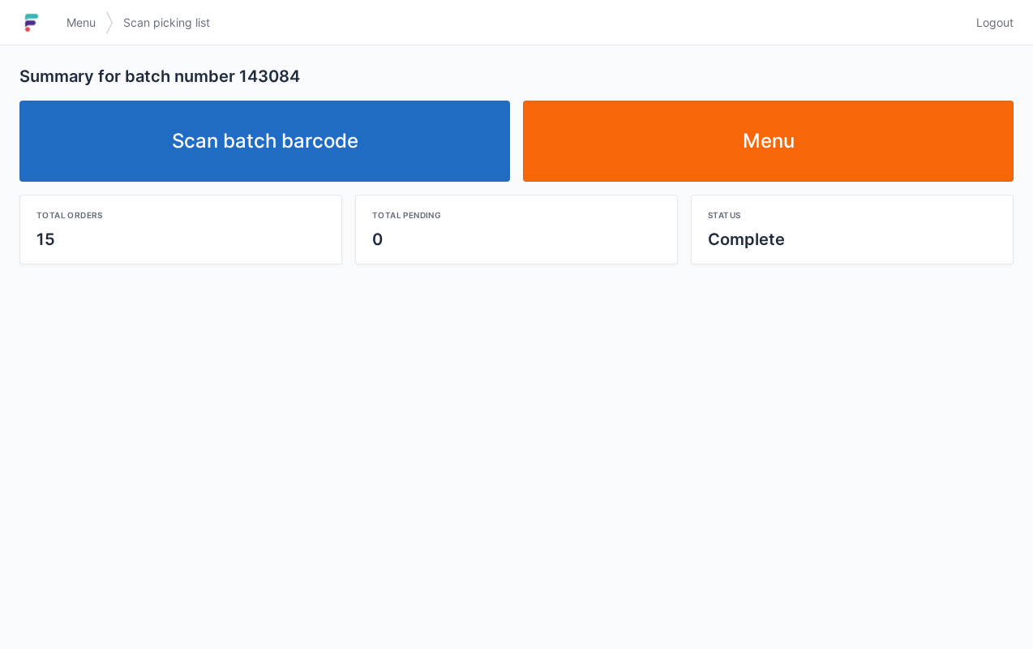
click at [333, 146] on link "Scan batch barcode" at bounding box center [264, 141] width 491 height 81
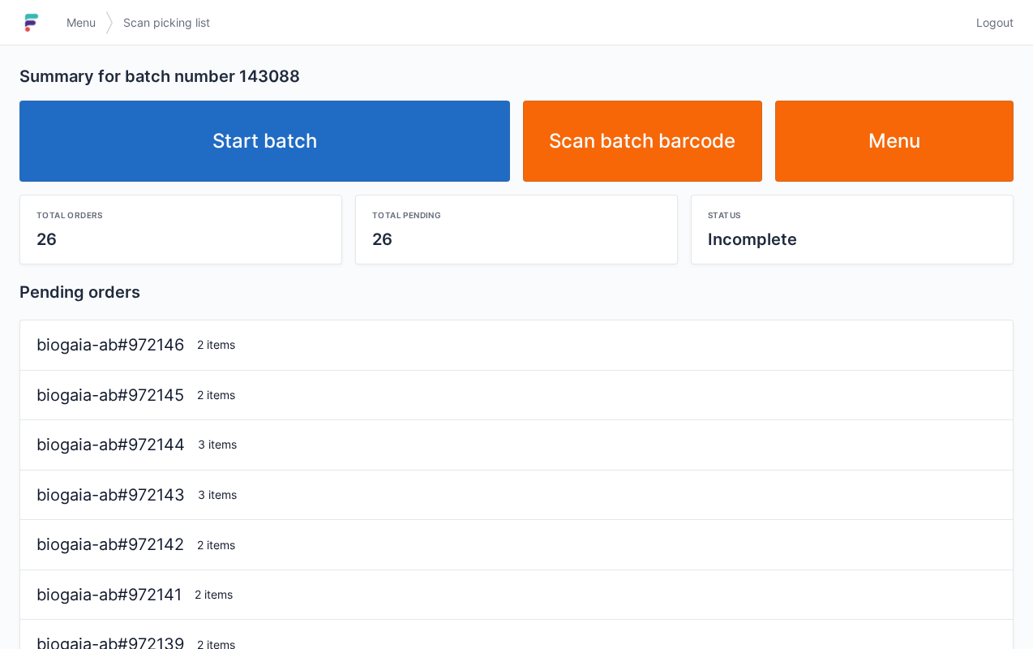
click at [417, 138] on link "Start batch" at bounding box center [264, 141] width 491 height 81
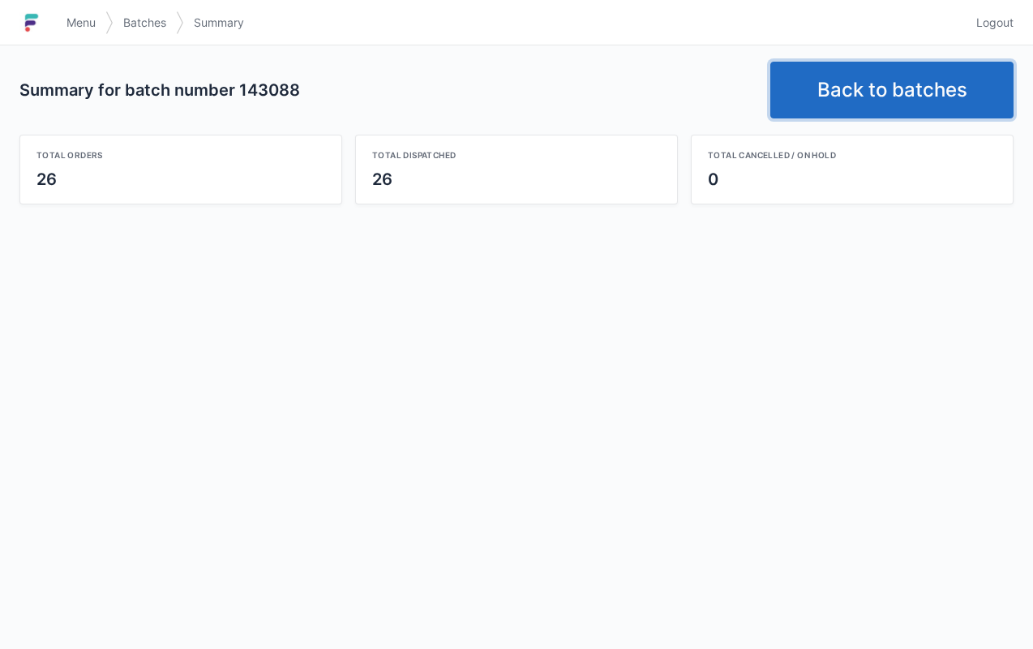
click at [870, 99] on link "Back to batches" at bounding box center [892, 90] width 243 height 57
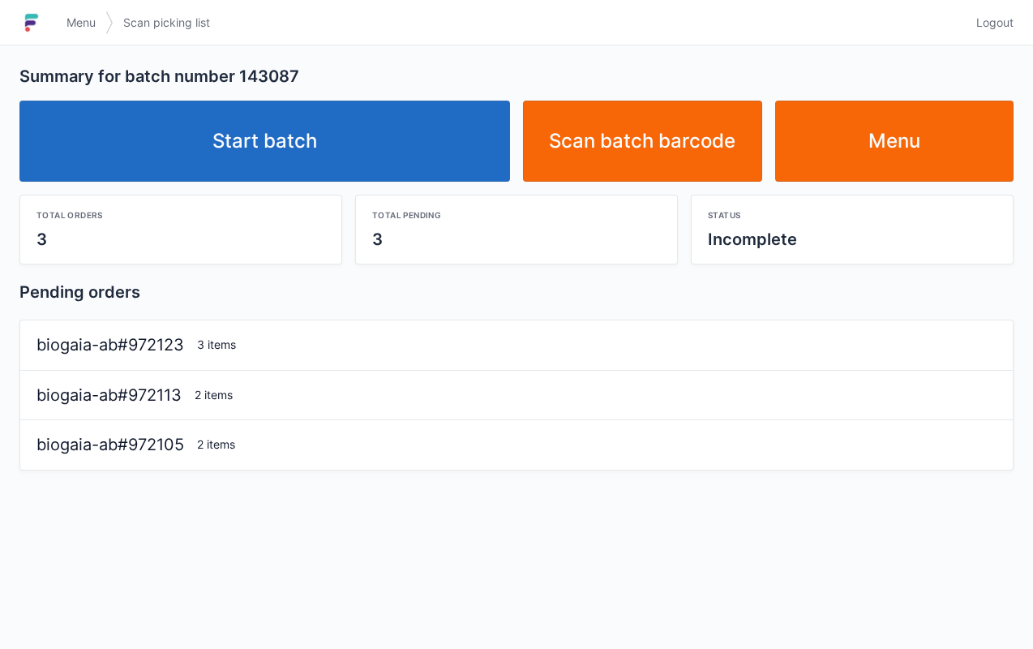
click at [417, 152] on link "Start batch" at bounding box center [264, 141] width 491 height 81
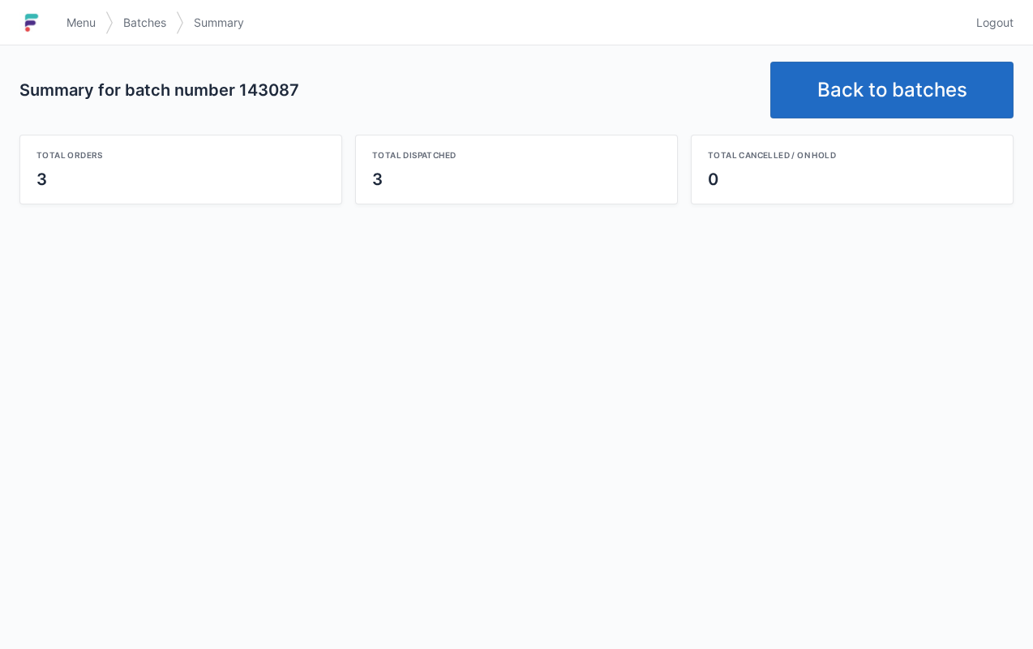
click at [868, 86] on link "Back to batches" at bounding box center [892, 90] width 243 height 57
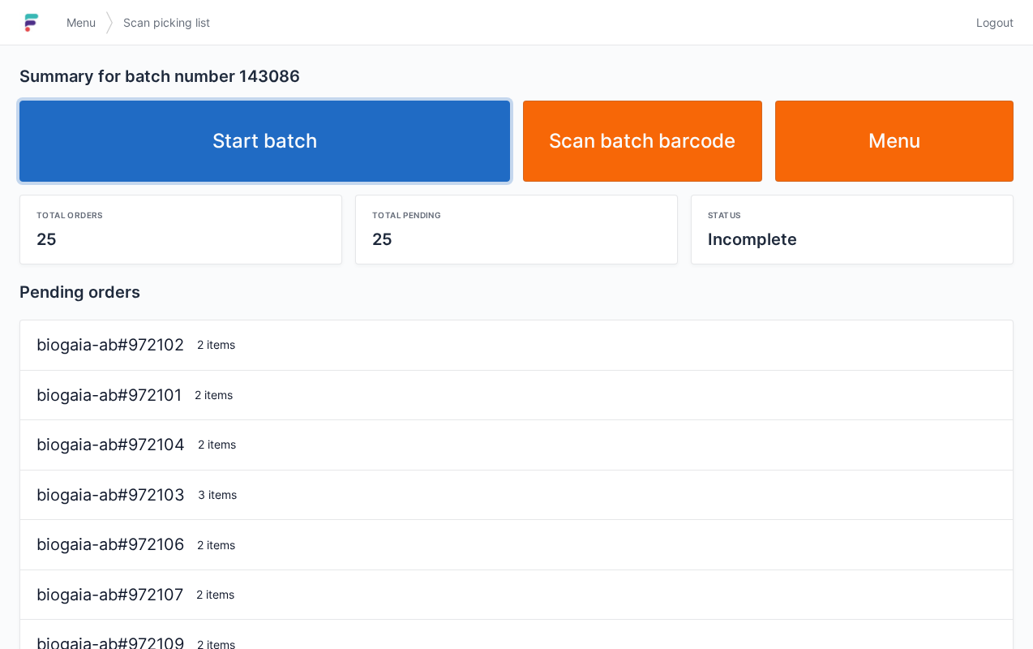
click at [371, 157] on link "Start batch" at bounding box center [264, 141] width 491 height 81
